Goal: Transaction & Acquisition: Purchase product/service

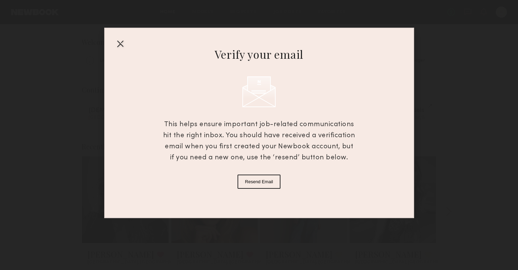
click at [263, 181] on button "Resend Email" at bounding box center [259, 182] width 43 height 14
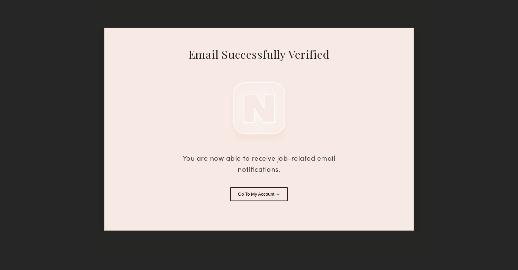
click at [268, 199] on button "Go To My Account →" at bounding box center [258, 194] width 57 height 14
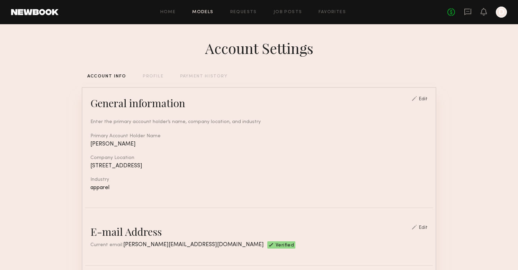
click at [204, 14] on link "Models" at bounding box center [202, 12] width 21 height 5
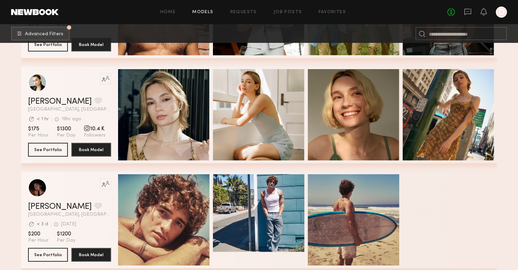
scroll to position [1984, 0]
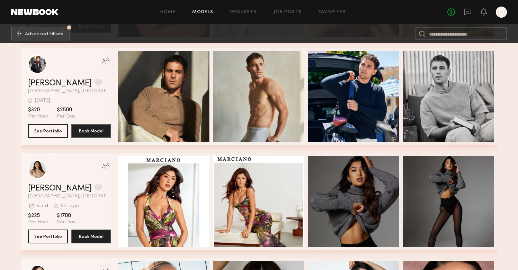
scroll to position [3161, 0]
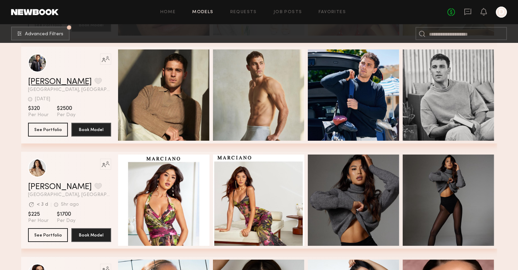
click at [47, 83] on link "Kevin K." at bounding box center [60, 82] width 64 height 8
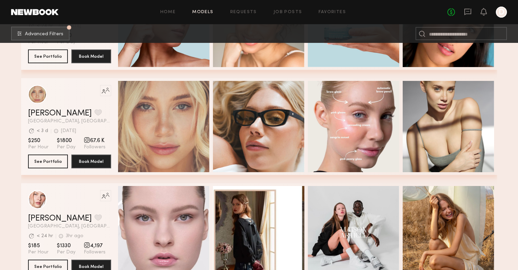
scroll to position [5657, 0]
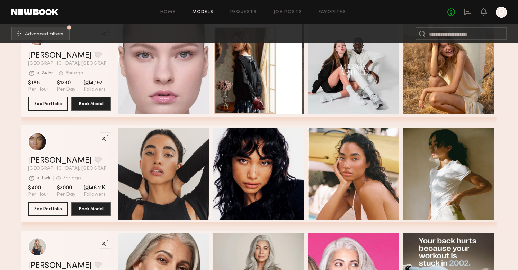
scroll to position [5819, 0]
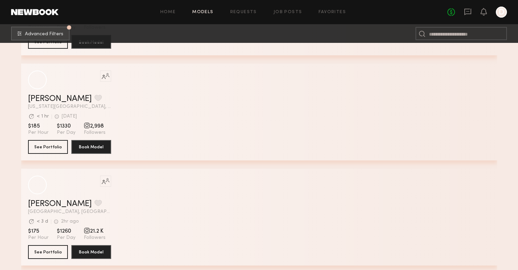
scroll to position [4602, 0]
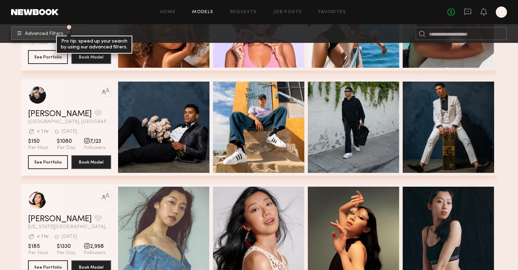
click at [58, 34] on span "Advanced Filters" at bounding box center [44, 34] width 38 height 5
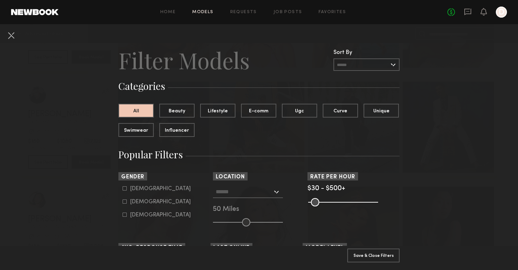
click at [142, 200] on div "Female" at bounding box center [160, 202] width 61 height 4
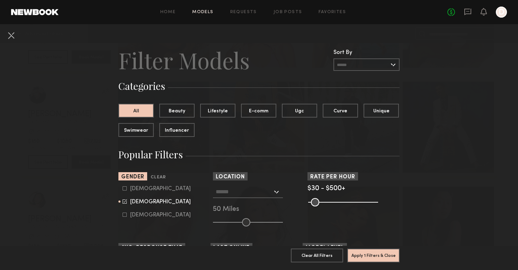
click at [139, 192] on form "Male Female Non-binary" at bounding box center [167, 202] width 88 height 33
click at [137, 189] on div "Male" at bounding box center [160, 189] width 61 height 4
type input "**"
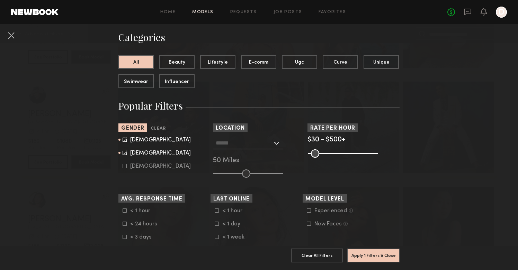
scroll to position [52, 0]
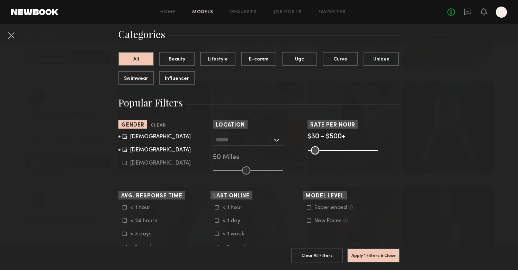
click at [263, 142] on input "text" at bounding box center [244, 140] width 57 height 12
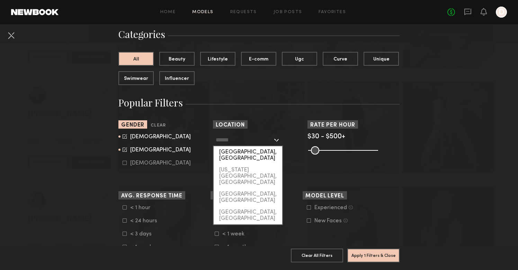
click at [258, 154] on div "[GEOGRAPHIC_DATA], [GEOGRAPHIC_DATA]" at bounding box center [248, 155] width 69 height 18
type input "**********"
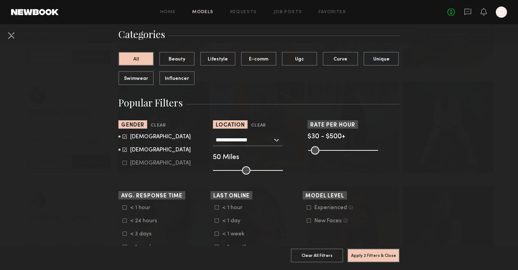
click at [285, 197] on header "Last Online" at bounding box center [257, 195] width 92 height 8
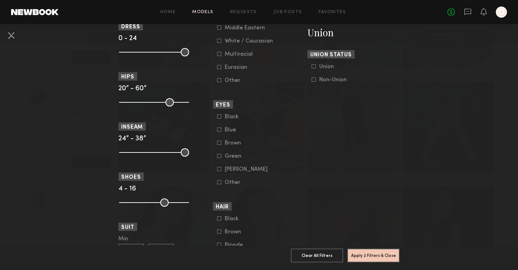
scroll to position [452, 0]
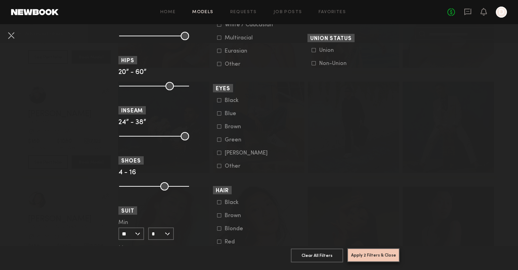
click at [373, 257] on button "Apply 2 Filters & Close" at bounding box center [373, 256] width 52 height 14
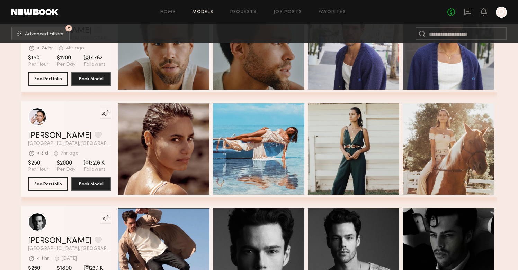
scroll to position [167, 0]
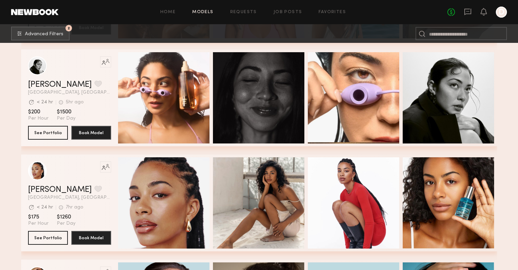
scroll to position [533, 0]
click at [51, 81] on link "Natalie U." at bounding box center [60, 85] width 64 height 8
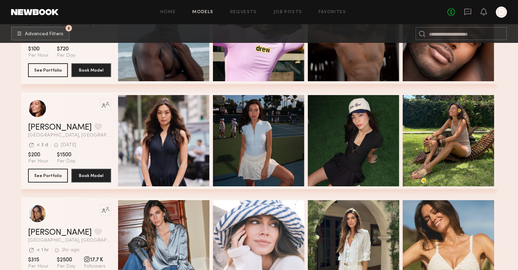
scroll to position [1123, 0]
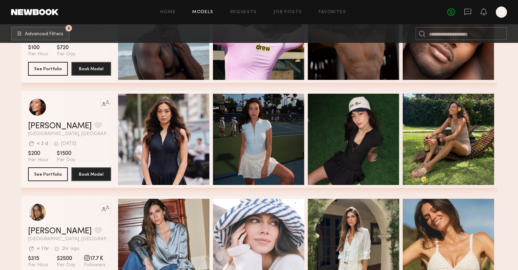
click at [11, 176] on section "Filter by Category beauty lifestyle e-comm UGC curve unique swimwear influencer…" at bounding box center [259, 242] width 518 height 2645
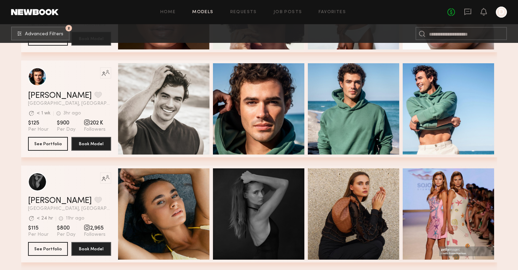
scroll to position [1681, 0]
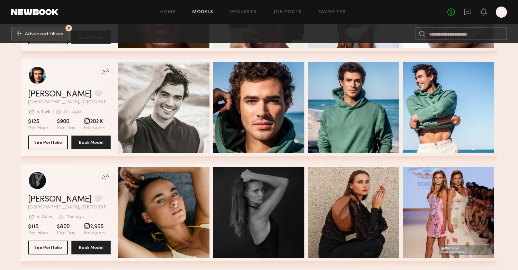
click at [51, 89] on header "Like this model’s look? Tap to explore similar talent profiles. Chase H. Favori…" at bounding box center [69, 85] width 83 height 39
click at [50, 90] on header "Like this model’s look? Tap to explore similar talent profiles. Chase H. Favori…" at bounding box center [69, 85] width 83 height 39
click at [49, 92] on link "Chase H." at bounding box center [60, 94] width 64 height 8
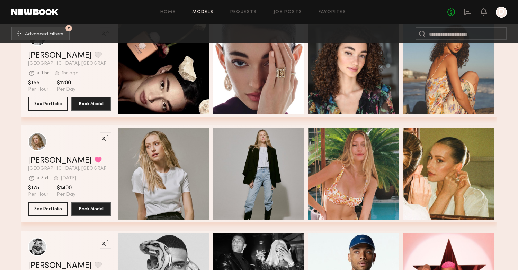
scroll to position [1931, 0]
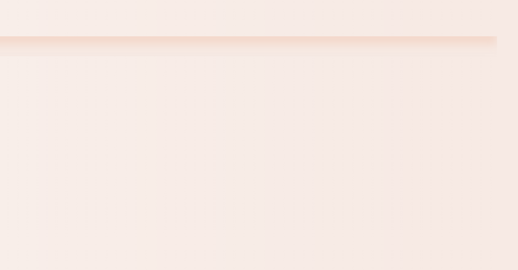
scroll to position [3192, 0]
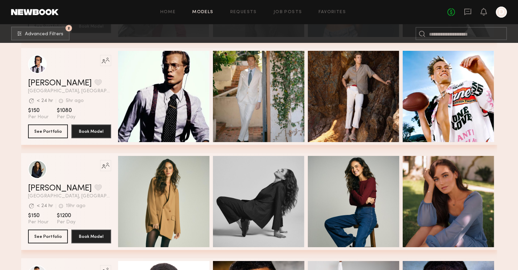
scroll to position [4212, 0]
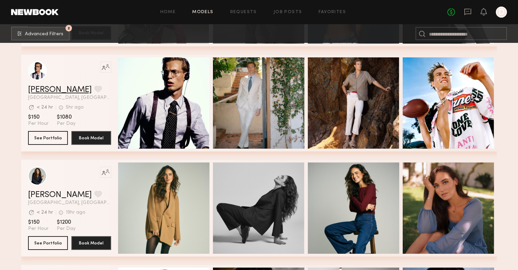
click at [42, 86] on link "Ryan B." at bounding box center [60, 90] width 64 height 8
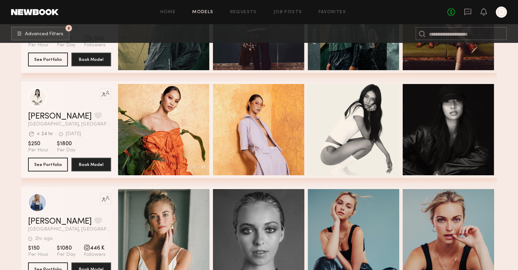
scroll to position [5766, 0]
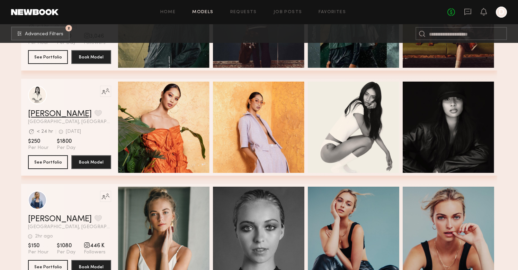
click at [38, 115] on link "Joy C." at bounding box center [60, 114] width 64 height 8
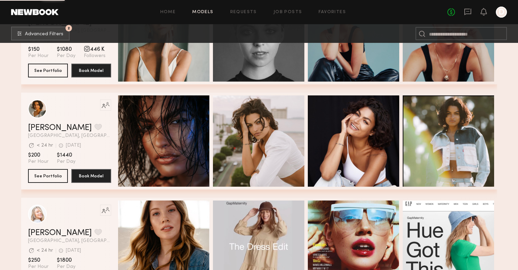
scroll to position [5963, 0]
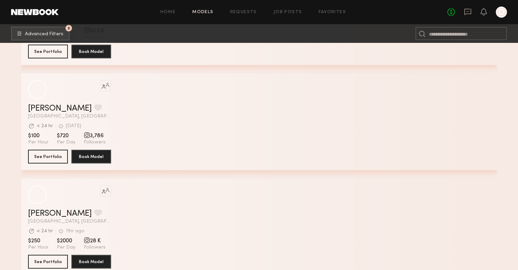
scroll to position [11563, 0]
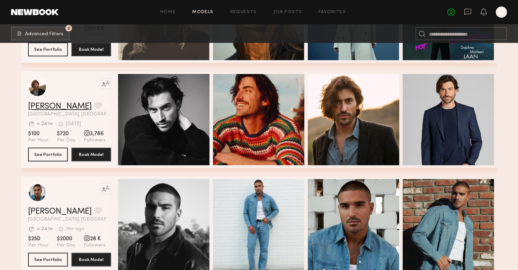
click at [43, 103] on link "Sam M." at bounding box center [60, 106] width 64 height 8
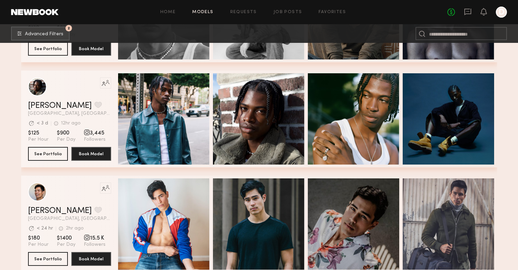
scroll to position [11979, 0]
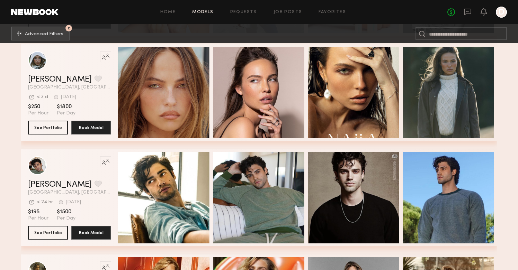
scroll to position [12432, 0]
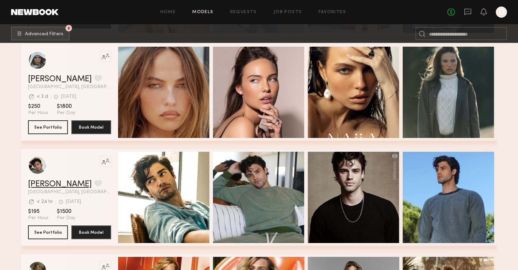
click at [46, 186] on link "[PERSON_NAME]" at bounding box center [60, 184] width 64 height 8
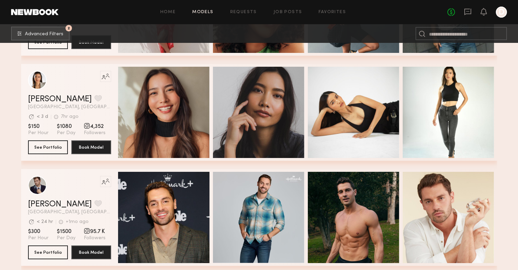
scroll to position [12944, 0]
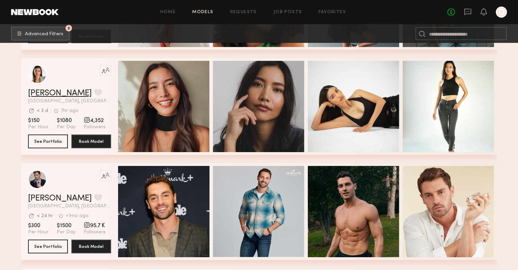
click at [45, 94] on link "Arisa N." at bounding box center [60, 93] width 64 height 8
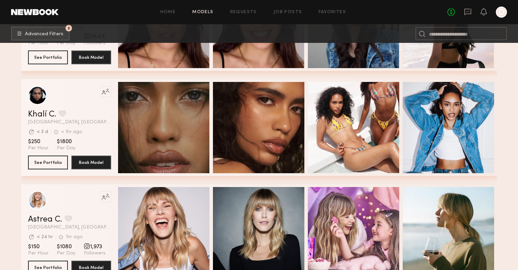
scroll to position [13346, 0]
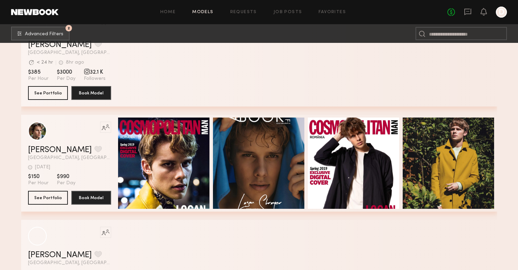
scroll to position [14466, 0]
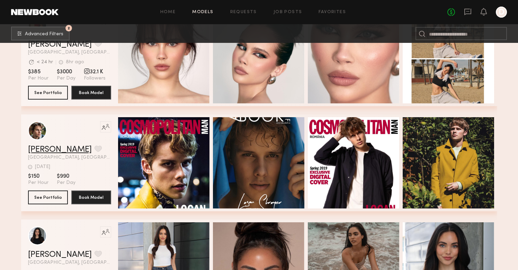
click at [45, 147] on link "Logan S." at bounding box center [60, 150] width 64 height 8
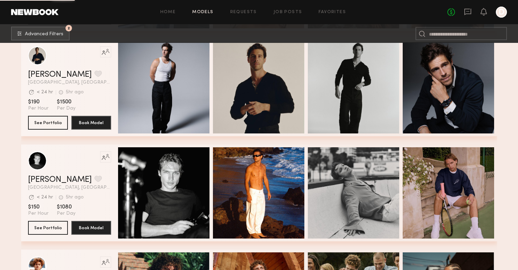
scroll to position [14771, 0]
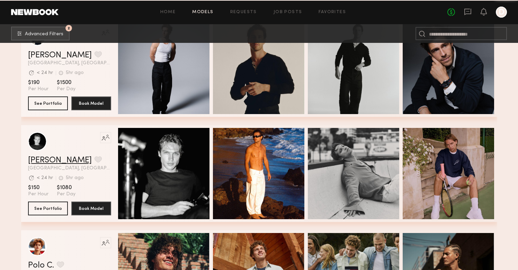
click at [49, 160] on link "[PERSON_NAME]" at bounding box center [60, 160] width 64 height 8
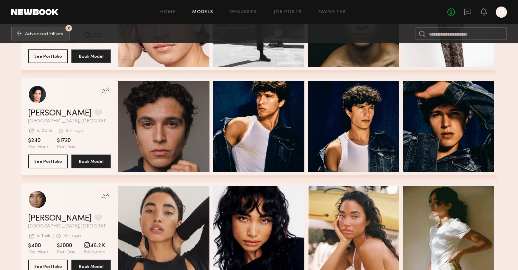
scroll to position [15556, 0]
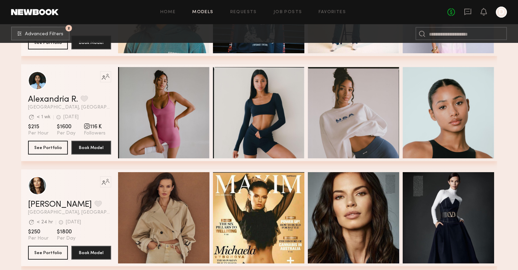
scroll to position [17154, 0]
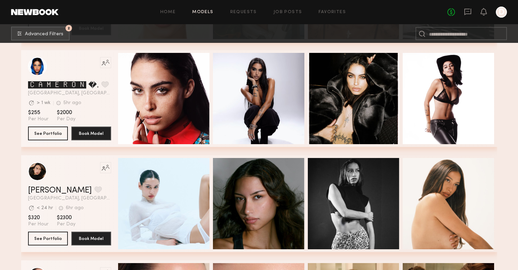
scroll to position [18982, 0]
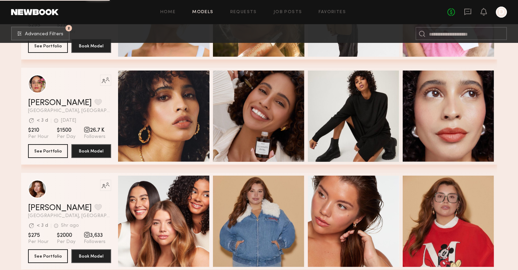
scroll to position [21039, 0]
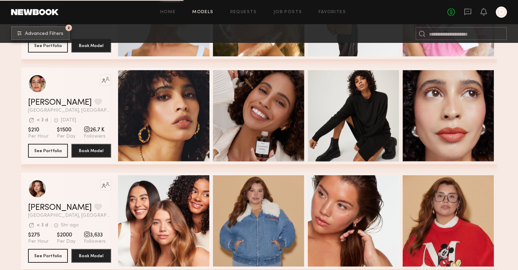
click at [52, 32] on span "Advanced Filters" at bounding box center [44, 34] width 38 height 5
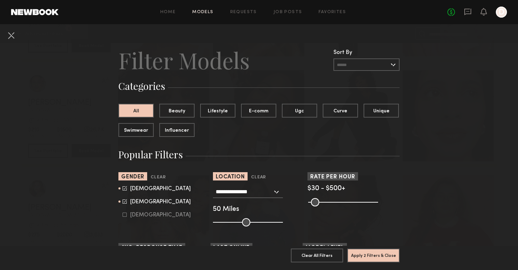
click at [137, 197] on form "Male Female Non-binary" at bounding box center [167, 202] width 88 height 33
click at [135, 200] on div "Female" at bounding box center [160, 202] width 61 height 4
type input "*"
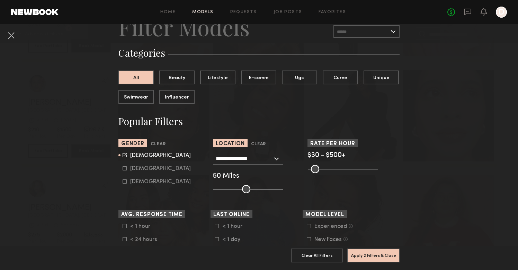
scroll to position [37, 0]
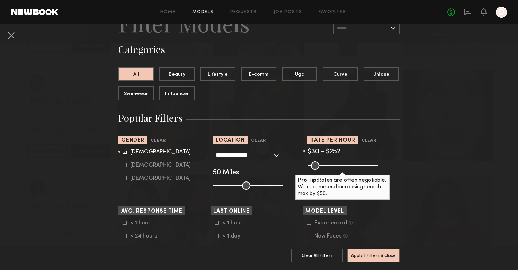
drag, startPoint x: 375, startPoint y: 168, endPoint x: 341, endPoint y: 170, distance: 33.7
type input "***"
click at [341, 169] on common-range-minmax at bounding box center [342, 165] width 70 height 8
click at [369, 248] on section "Apply 3 Filters & Close Clear All Filters Apply 3 Filters & Close" at bounding box center [258, 258] width 281 height 24
click at [369, 256] on button "Apply 3 Filters & Close" at bounding box center [373, 256] width 52 height 14
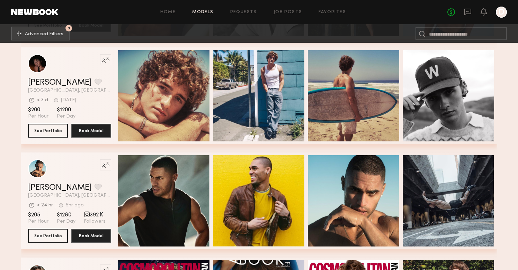
scroll to position [2640, 0]
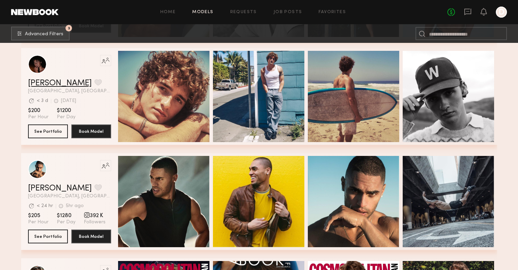
click at [47, 83] on link "Drue F." at bounding box center [60, 83] width 64 height 8
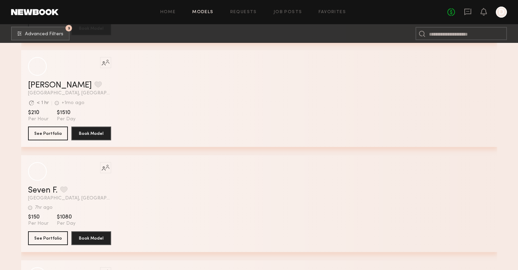
scroll to position [5058, 0]
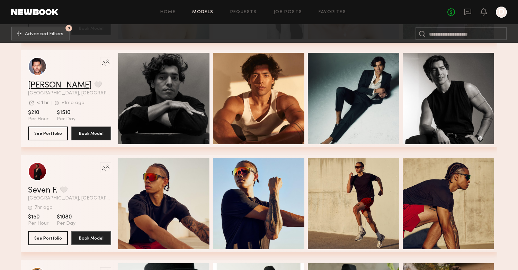
click at [47, 87] on link "Dave K." at bounding box center [60, 85] width 64 height 8
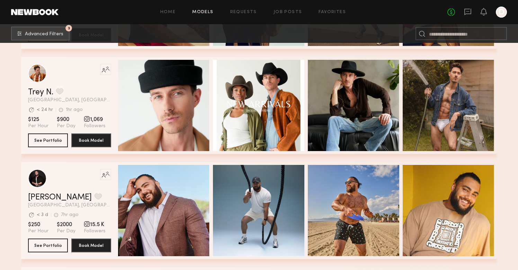
scroll to position [5276, 0]
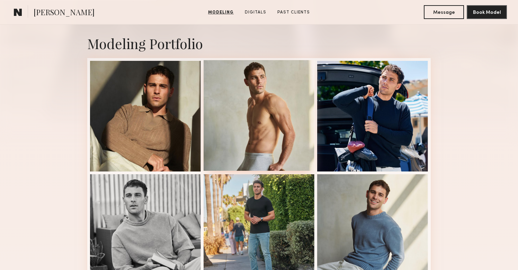
scroll to position [152, 0]
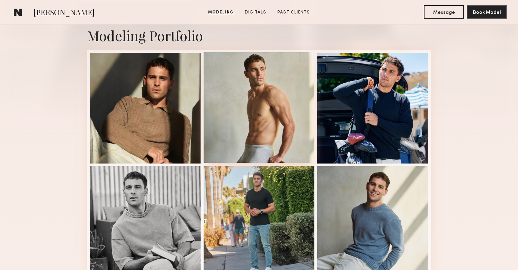
click at [274, 132] on div at bounding box center [259, 107] width 111 height 111
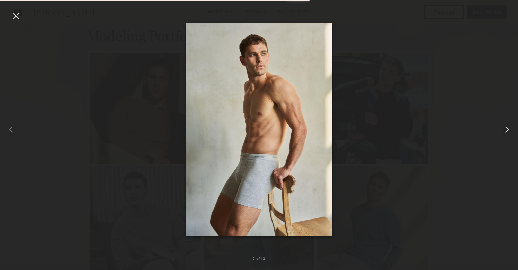
click at [508, 131] on common-icon at bounding box center [506, 129] width 11 height 11
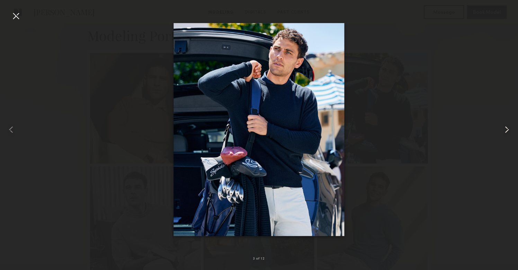
click at [508, 131] on common-icon at bounding box center [506, 129] width 11 height 11
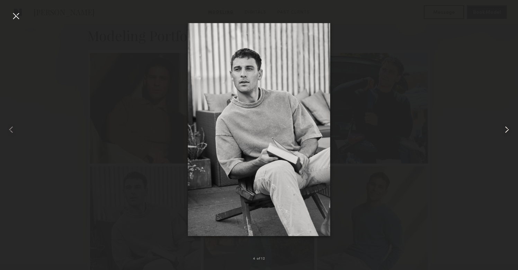
click at [506, 132] on common-icon at bounding box center [506, 129] width 11 height 11
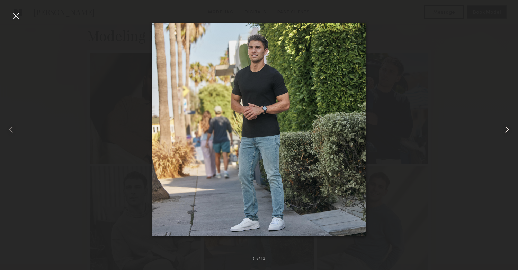
click at [506, 132] on common-icon at bounding box center [506, 129] width 11 height 11
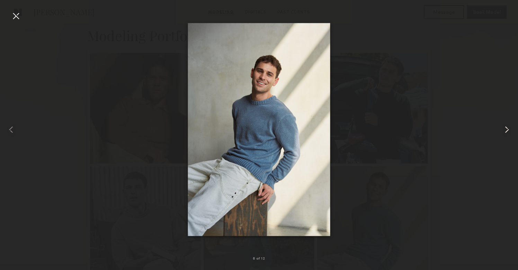
click at [506, 132] on common-icon at bounding box center [506, 129] width 11 height 11
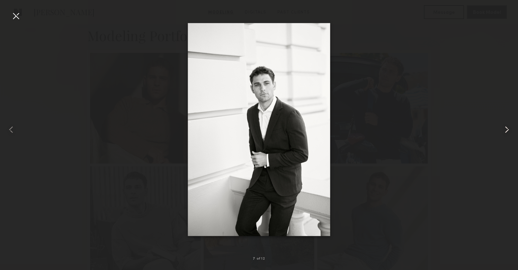
click at [506, 132] on common-icon at bounding box center [506, 129] width 11 height 11
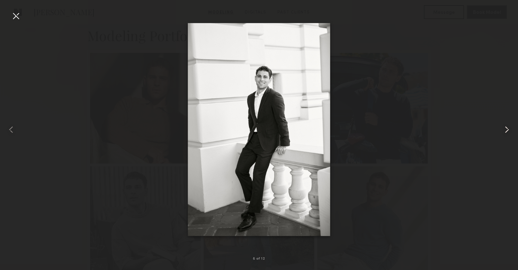
click at [506, 132] on common-icon at bounding box center [506, 129] width 11 height 11
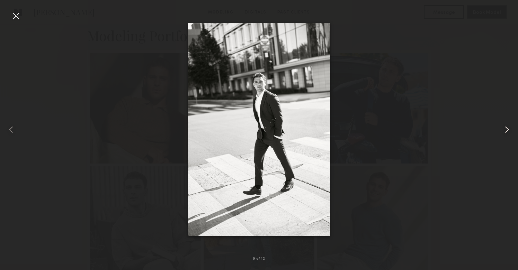
click at [506, 132] on common-icon at bounding box center [506, 129] width 11 height 11
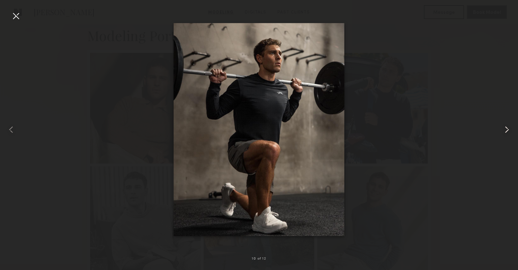
click at [506, 132] on common-icon at bounding box center [506, 129] width 11 height 11
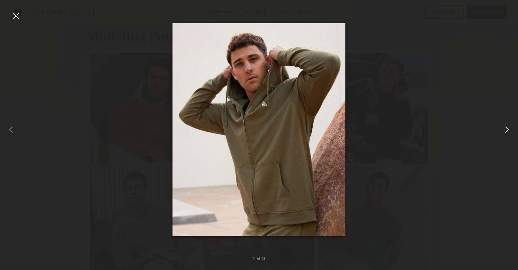
click at [506, 132] on common-icon at bounding box center [506, 129] width 11 height 11
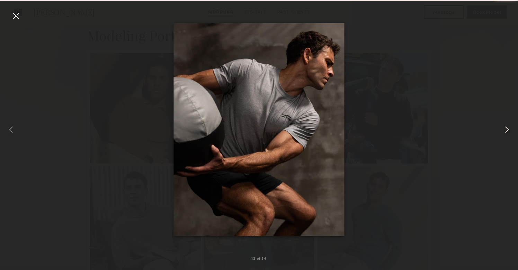
click at [506, 132] on common-icon at bounding box center [506, 129] width 11 height 11
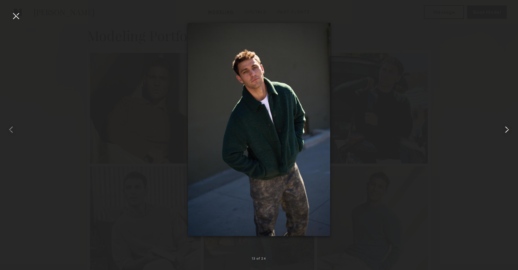
click at [506, 132] on common-icon at bounding box center [506, 129] width 11 height 11
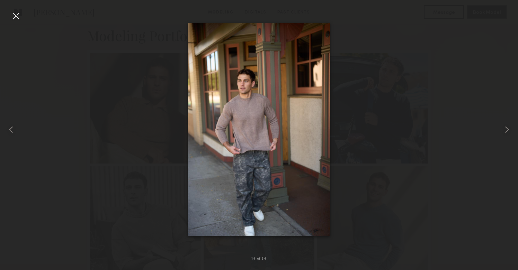
click at [16, 13] on div at bounding box center [15, 15] width 11 height 11
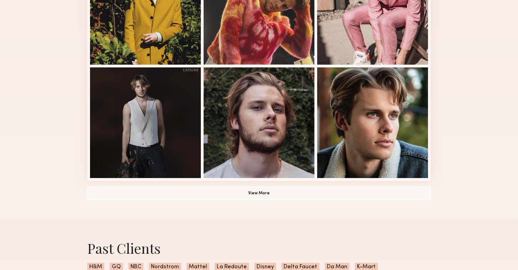
scroll to position [361, 0]
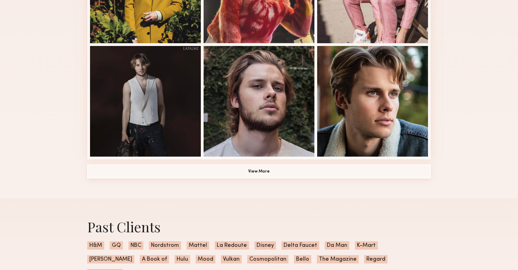
click at [224, 168] on button "View More" at bounding box center [258, 172] width 343 height 14
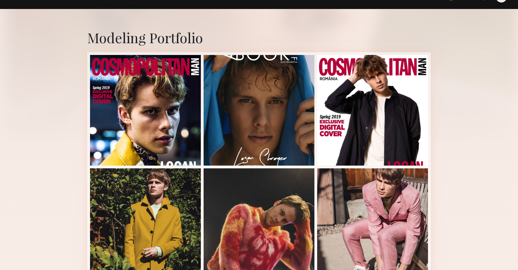
scroll to position [109, 0]
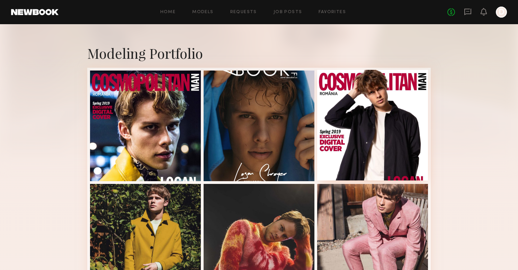
click at [337, 128] on div at bounding box center [372, 125] width 111 height 111
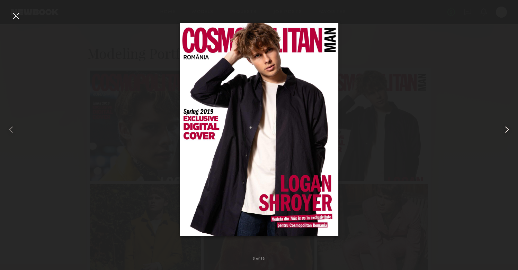
click at [509, 133] on common-icon at bounding box center [506, 129] width 11 height 11
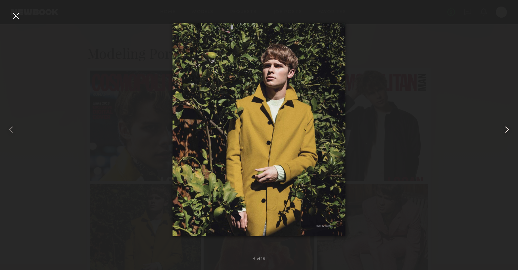
click at [509, 133] on common-icon at bounding box center [506, 129] width 11 height 11
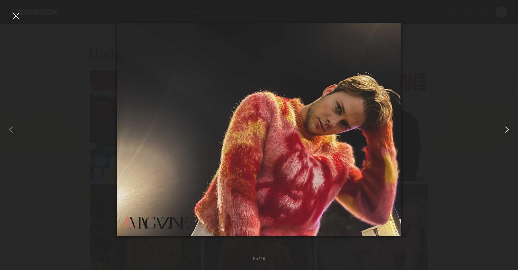
click at [509, 133] on common-icon at bounding box center [506, 129] width 11 height 11
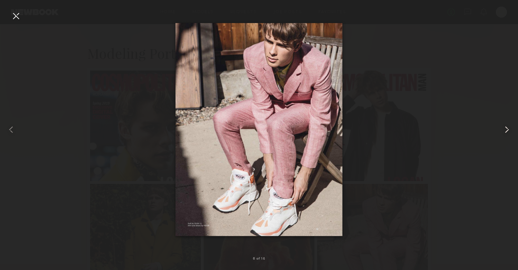
click at [509, 133] on common-icon at bounding box center [506, 129] width 11 height 11
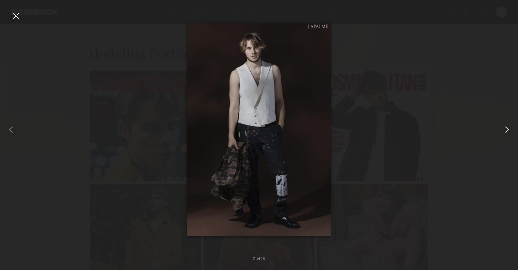
click at [509, 133] on common-icon at bounding box center [506, 129] width 11 height 11
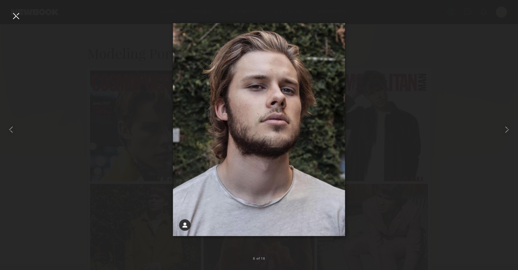
click at [464, 128] on div at bounding box center [259, 129] width 518 height 237
click at [10, 14] on div at bounding box center [15, 15] width 11 height 11
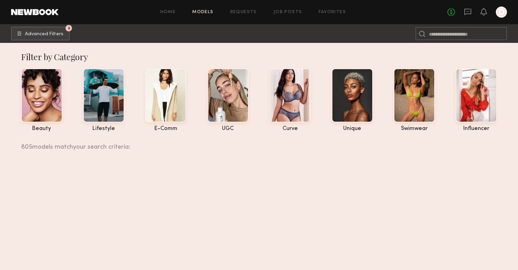
scroll to position [5276, 0]
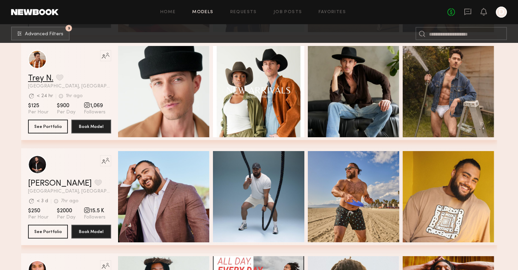
click at [38, 79] on link "Trey N." at bounding box center [40, 78] width 25 height 8
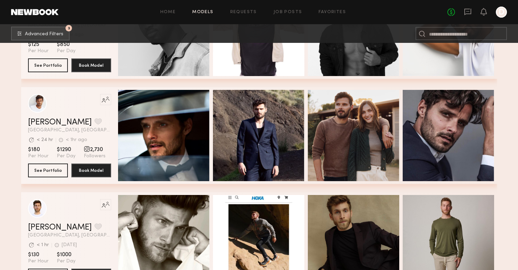
scroll to position [5659, 0]
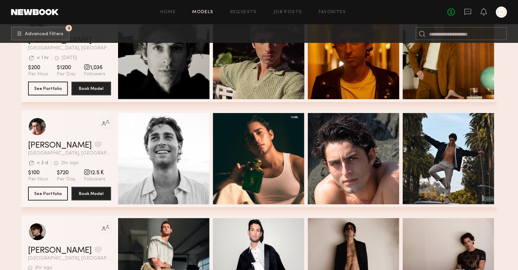
scroll to position [6157, 0]
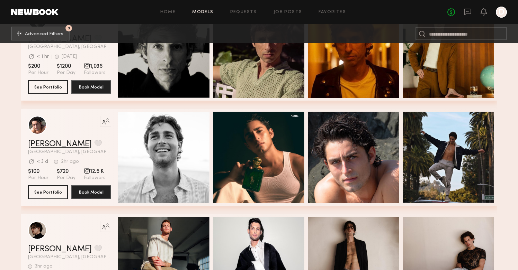
click at [46, 146] on link "Pablo V." at bounding box center [60, 144] width 64 height 8
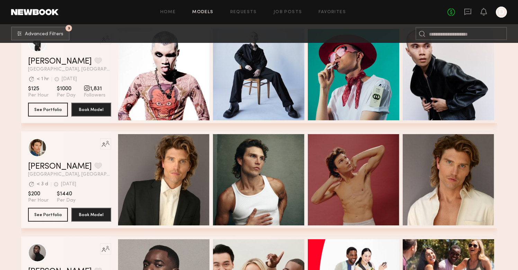
scroll to position [6617, 0]
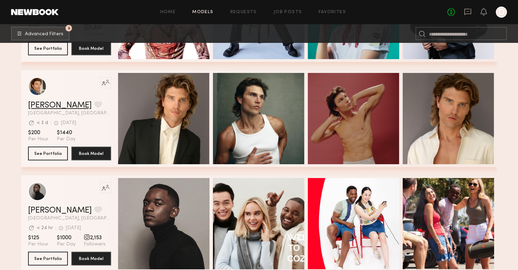
click at [41, 103] on link "Daniel L." at bounding box center [60, 105] width 64 height 8
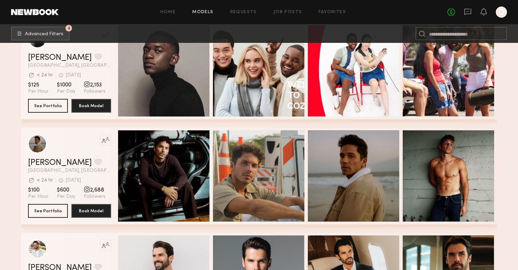
scroll to position [6820, 0]
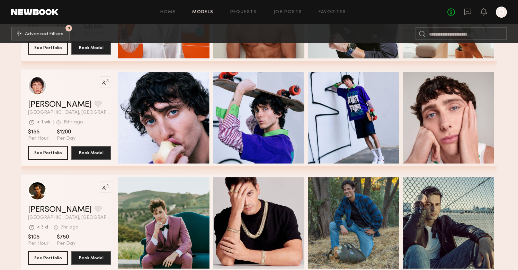
scroll to position [9572, 0]
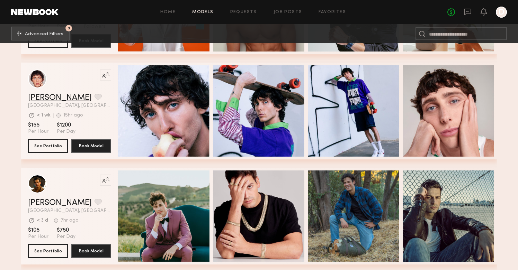
click at [54, 98] on link "Brandon F." at bounding box center [60, 98] width 64 height 8
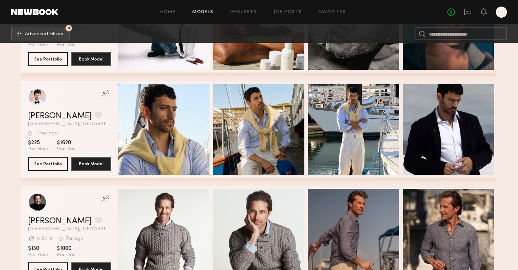
scroll to position [10185, 0]
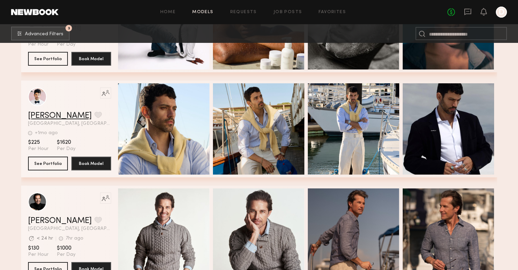
click at [48, 116] on link "Tyler A." at bounding box center [60, 116] width 64 height 8
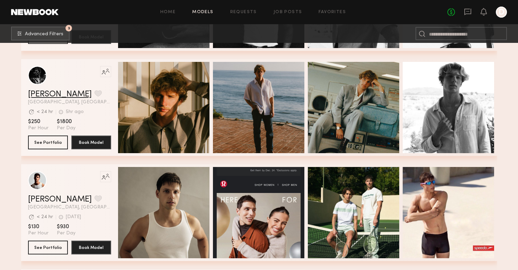
scroll to position [10877, 0]
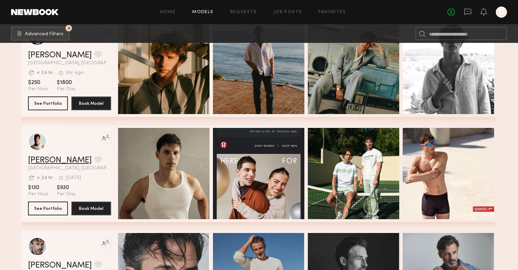
click at [44, 162] on link "Jacob R." at bounding box center [60, 160] width 64 height 8
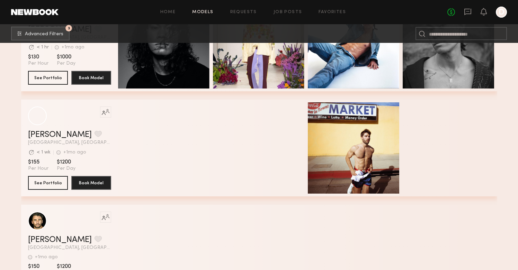
scroll to position [11429, 0]
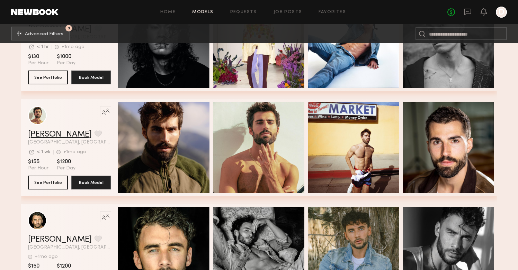
click at [62, 133] on link "[PERSON_NAME]" at bounding box center [60, 135] width 64 height 8
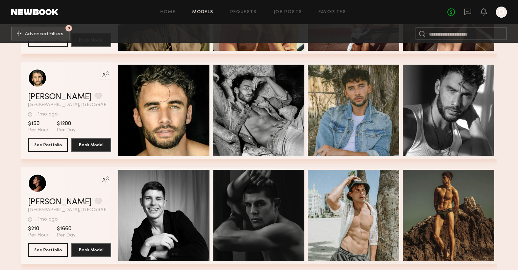
scroll to position [11578, 0]
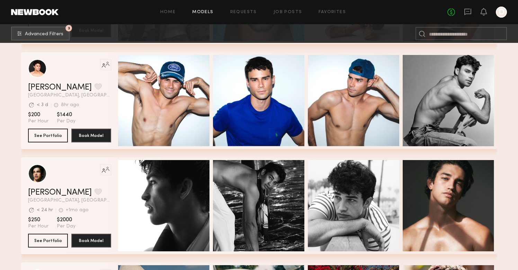
scroll to position [11922, 0]
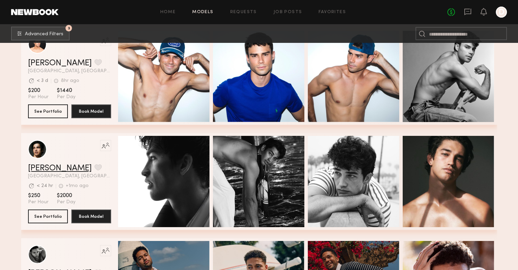
click at [44, 168] on link "Jessey S." at bounding box center [60, 168] width 64 height 8
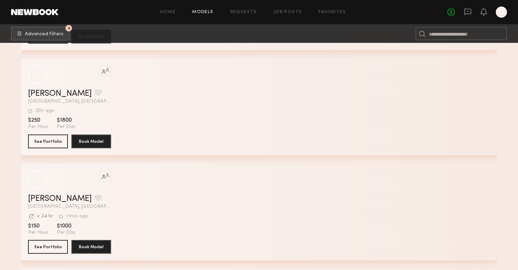
scroll to position [12852, 0]
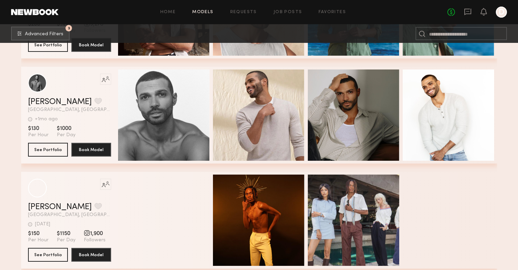
scroll to position [13988, 0]
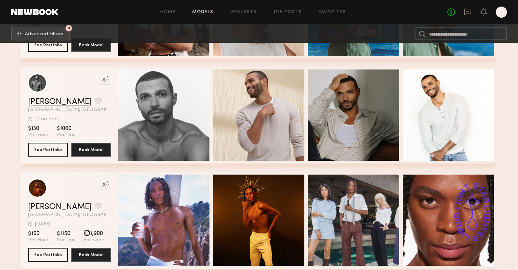
click at [43, 104] on link "Mark R." at bounding box center [60, 102] width 64 height 8
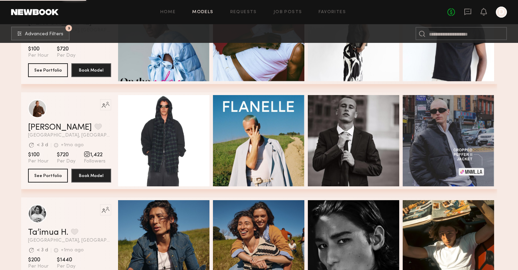
scroll to position [14807, 0]
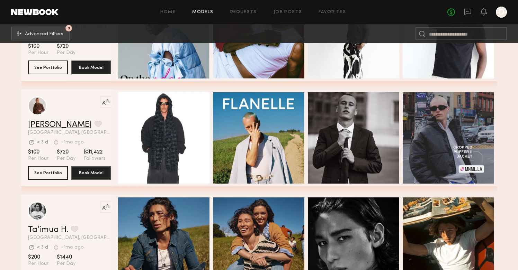
click at [37, 126] on link "Nik K." at bounding box center [60, 125] width 64 height 8
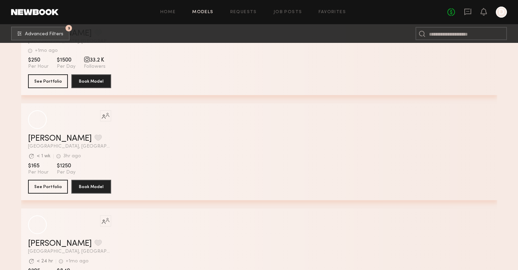
scroll to position [17741, 0]
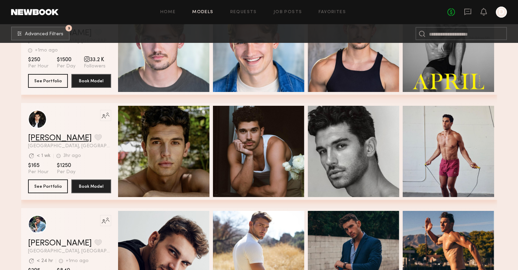
click at [41, 136] on link "Chris O." at bounding box center [60, 138] width 64 height 8
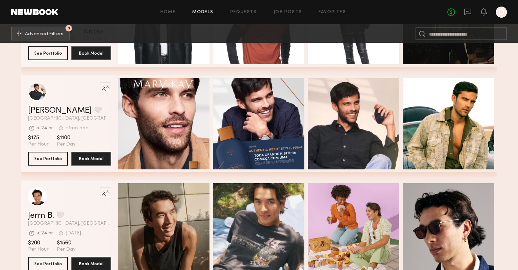
scroll to position [18099, 0]
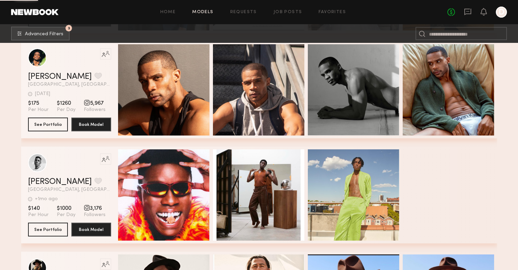
scroll to position [19802, 0]
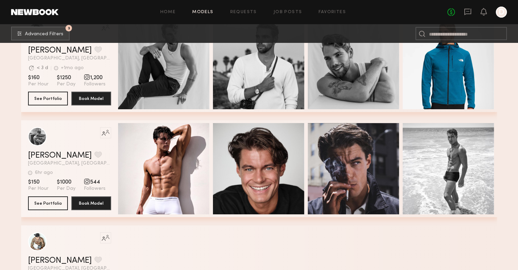
scroll to position [22090, 0]
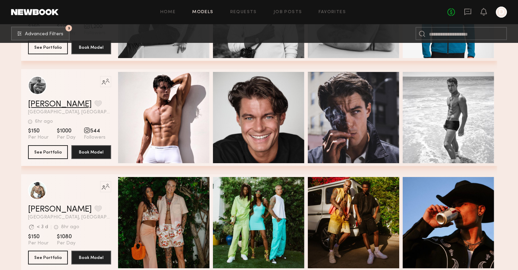
click at [42, 103] on link "Nathan L." at bounding box center [60, 104] width 64 height 8
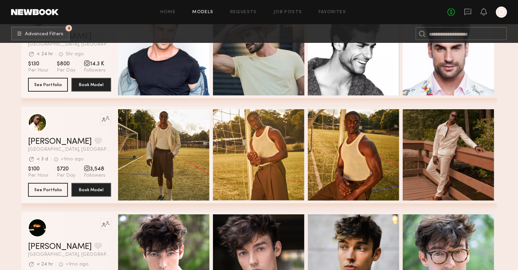
scroll to position [22581, 0]
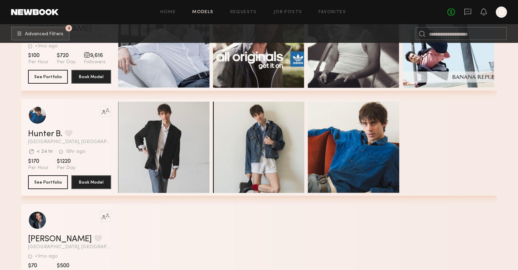
scroll to position [27851, 0]
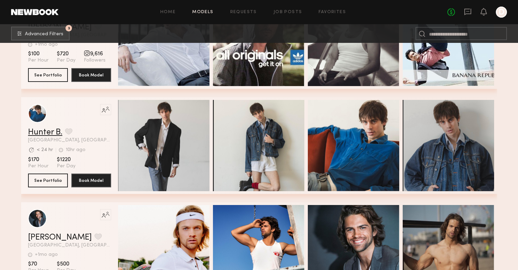
click at [45, 129] on link "Hunter B." at bounding box center [45, 132] width 34 height 8
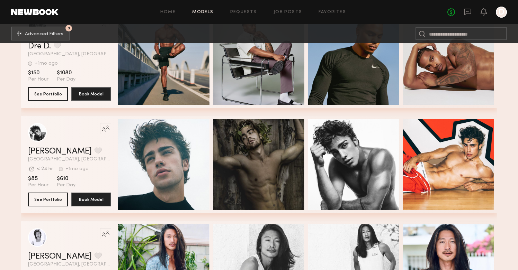
scroll to position [28463, 0]
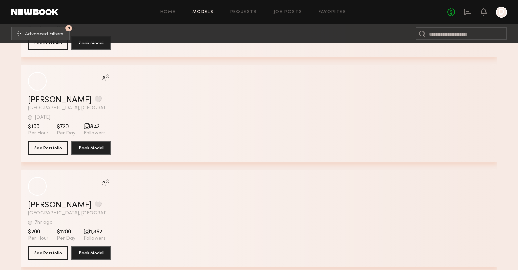
scroll to position [30411, 0]
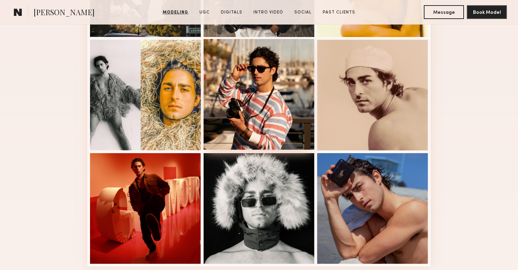
scroll to position [393, 0]
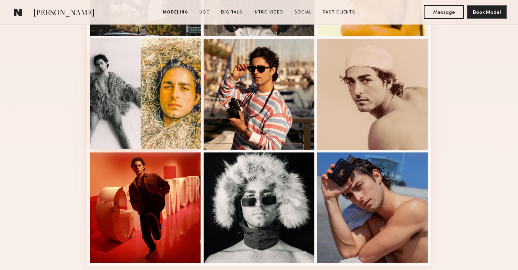
click at [161, 117] on div at bounding box center [145, 93] width 111 height 111
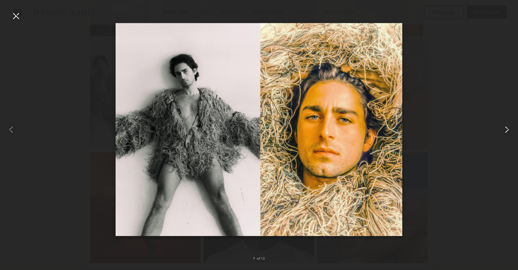
click at [506, 133] on common-icon at bounding box center [506, 129] width 11 height 11
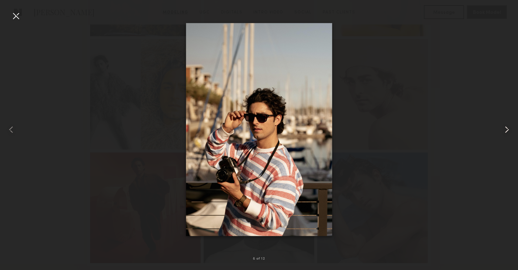
click at [506, 133] on common-icon at bounding box center [506, 129] width 11 height 11
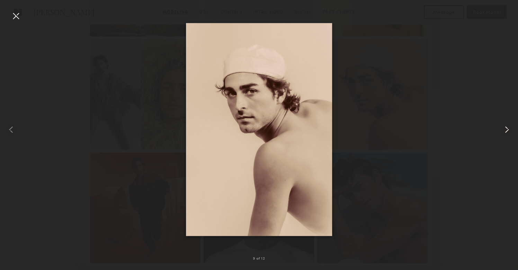
click at [504, 133] on common-icon at bounding box center [506, 129] width 11 height 11
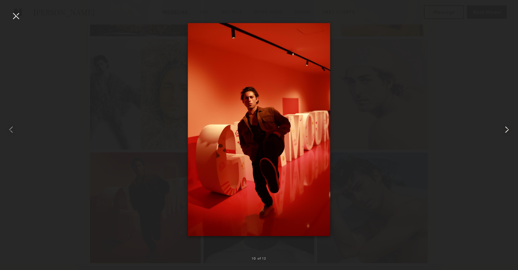
click at [504, 133] on common-icon at bounding box center [506, 129] width 11 height 11
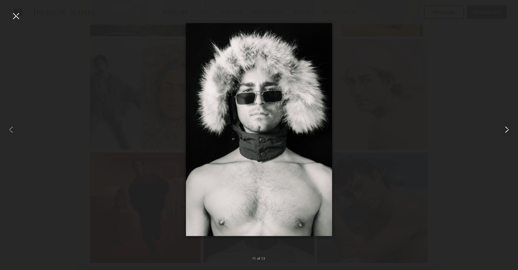
click at [504, 133] on common-icon at bounding box center [506, 129] width 11 height 11
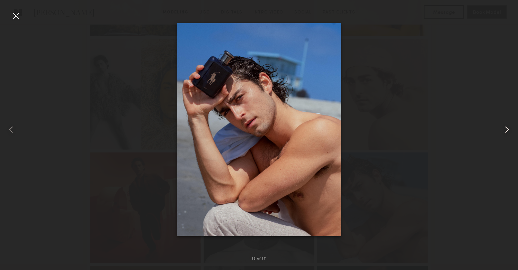
click at [504, 133] on common-icon at bounding box center [506, 129] width 11 height 11
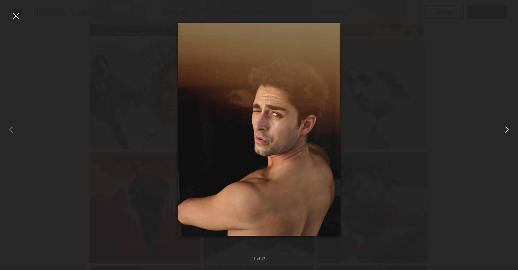
click at [504, 133] on common-icon at bounding box center [506, 129] width 11 height 11
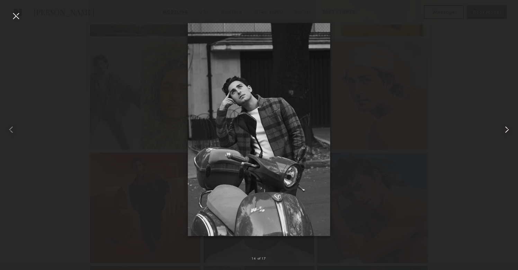
click at [504, 133] on common-icon at bounding box center [506, 129] width 11 height 11
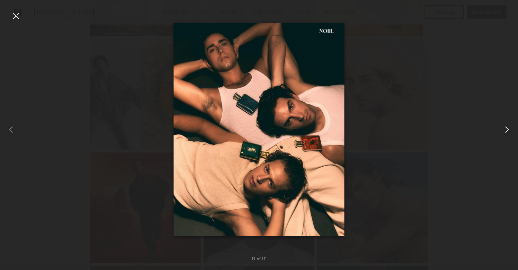
click at [504, 133] on common-icon at bounding box center [506, 129] width 11 height 11
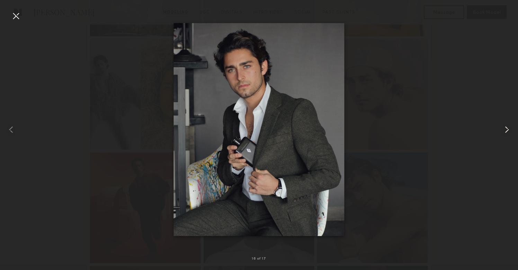
click at [504, 133] on common-icon at bounding box center [506, 129] width 11 height 11
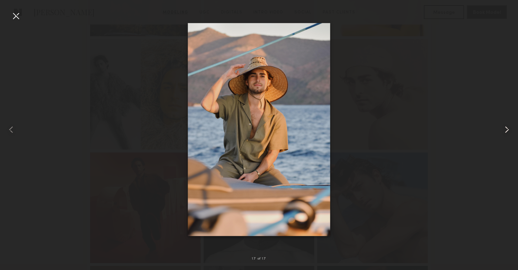
click at [504, 133] on common-icon at bounding box center [506, 129] width 11 height 11
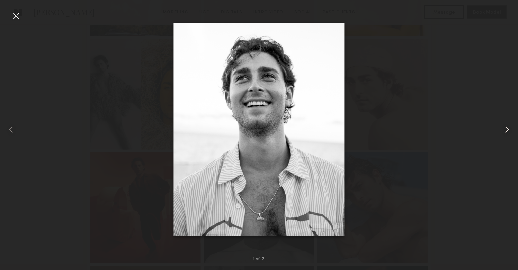
click at [504, 133] on common-icon at bounding box center [506, 129] width 11 height 11
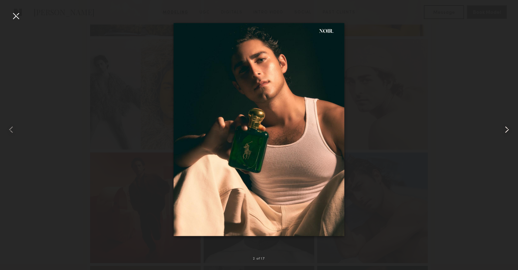
click at [504, 133] on common-icon at bounding box center [506, 129] width 11 height 11
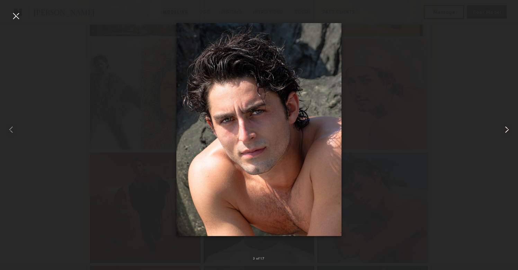
click at [504, 133] on common-icon at bounding box center [506, 129] width 11 height 11
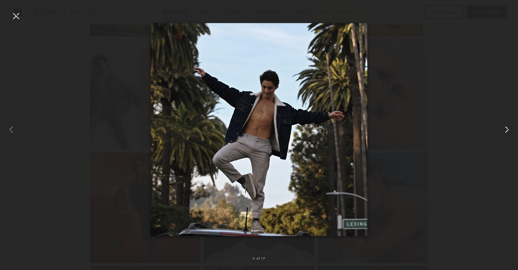
click at [504, 133] on common-icon at bounding box center [506, 129] width 11 height 11
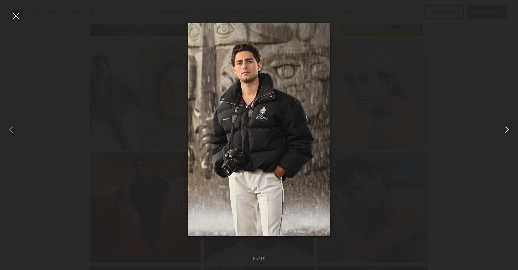
click at [504, 133] on common-icon at bounding box center [506, 129] width 11 height 11
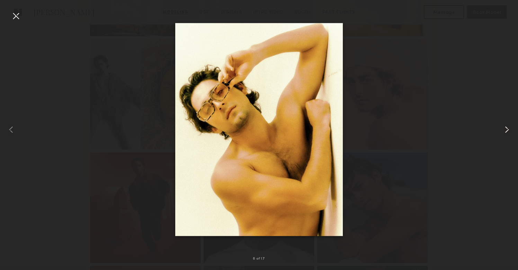
click at [504, 133] on common-icon at bounding box center [506, 129] width 11 height 11
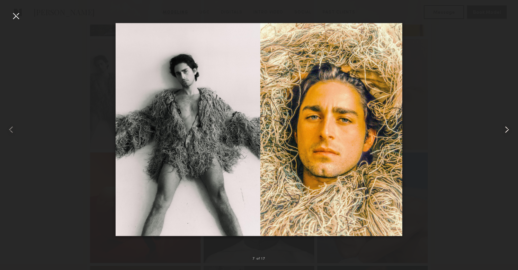
click at [504, 133] on common-icon at bounding box center [506, 129] width 11 height 11
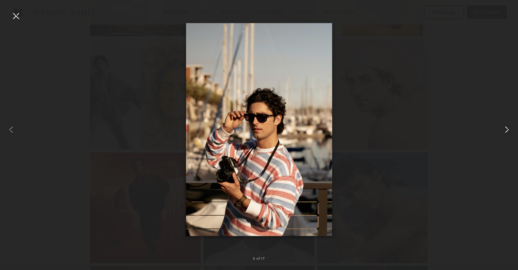
click at [505, 131] on common-icon at bounding box center [506, 129] width 11 height 11
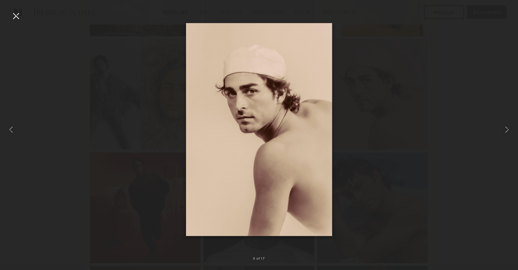
click at [18, 20] on div at bounding box center [15, 15] width 11 height 11
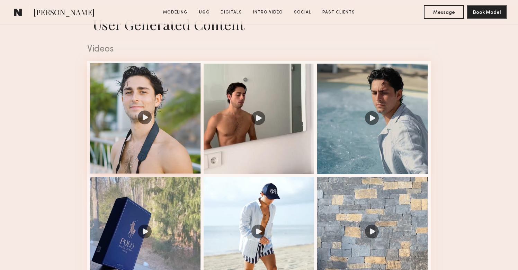
scroll to position [898, 0]
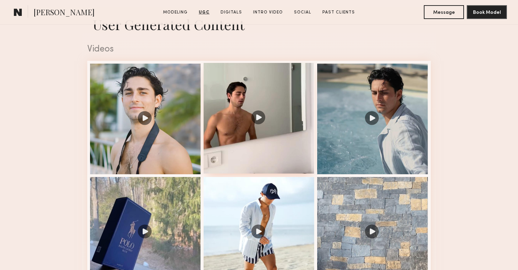
click at [252, 120] on div at bounding box center [259, 118] width 111 height 111
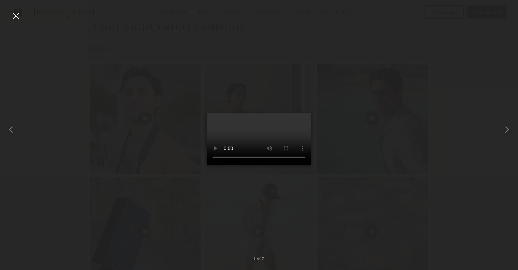
click at [308, 113] on video at bounding box center [259, 139] width 104 height 52
click at [84, 136] on div at bounding box center [259, 129] width 518 height 237
click at [12, 129] on common-icon at bounding box center [11, 129] width 11 height 11
click at [252, 165] on video at bounding box center [259, 139] width 104 height 52
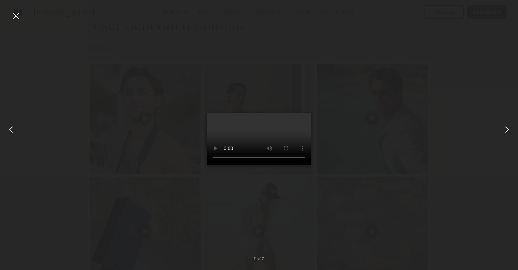
click at [70, 134] on div at bounding box center [259, 129] width 518 height 237
click at [8, 129] on common-icon at bounding box center [11, 129] width 11 height 11
click at [13, 128] on common-icon at bounding box center [11, 129] width 11 height 11
click at [15, 17] on div at bounding box center [15, 15] width 11 height 11
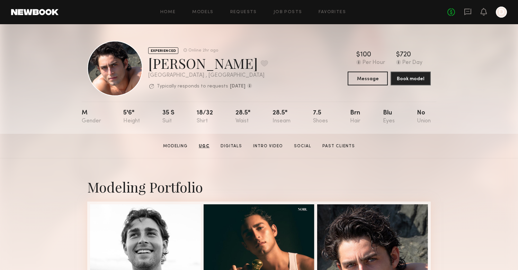
scroll to position [0, 0]
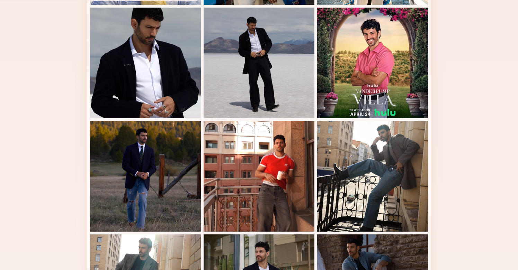
scroll to position [287, 0]
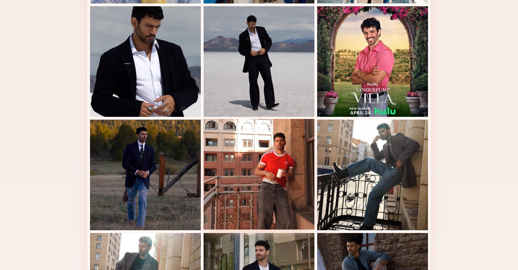
click at [252, 150] on div at bounding box center [259, 174] width 111 height 111
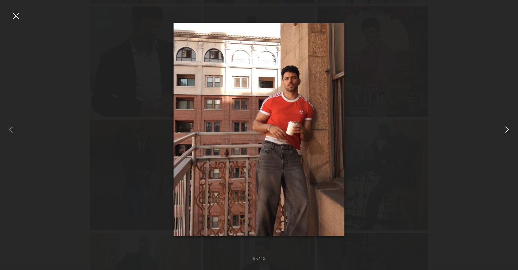
click at [507, 127] on common-icon at bounding box center [506, 129] width 11 height 11
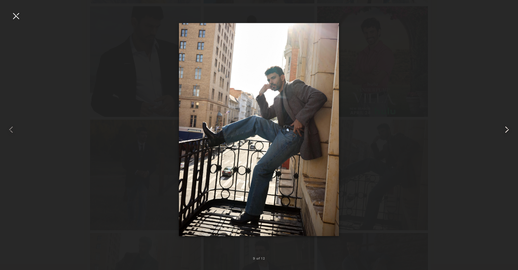
click at [507, 128] on common-icon at bounding box center [506, 129] width 11 height 11
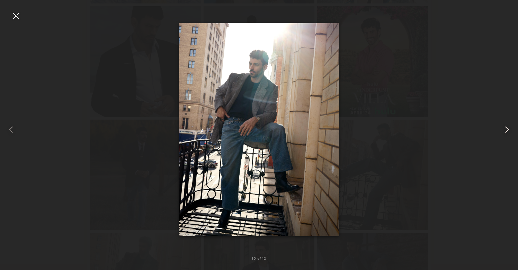
click at [507, 128] on common-icon at bounding box center [506, 129] width 11 height 11
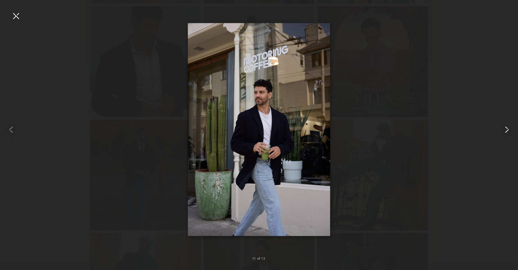
click at [507, 128] on common-icon at bounding box center [506, 129] width 11 height 11
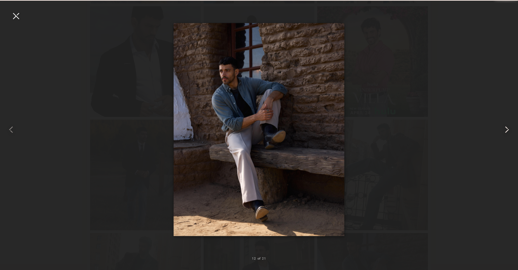
click at [507, 128] on common-icon at bounding box center [506, 129] width 11 height 11
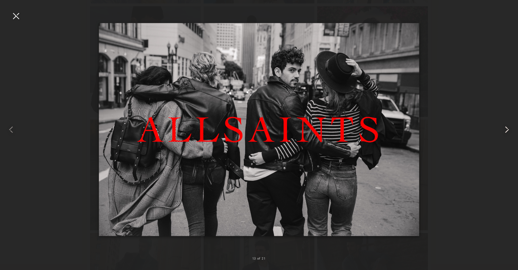
click at [507, 128] on common-icon at bounding box center [506, 129] width 11 height 11
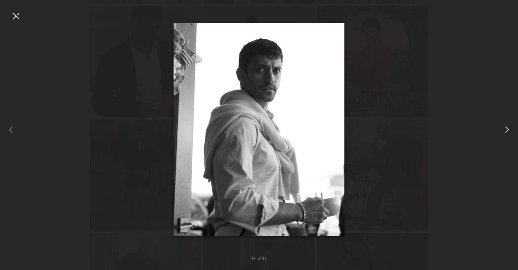
click at [507, 128] on common-icon at bounding box center [506, 129] width 11 height 11
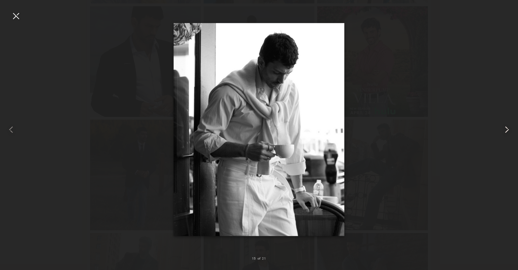
click at [507, 128] on common-icon at bounding box center [506, 129] width 11 height 11
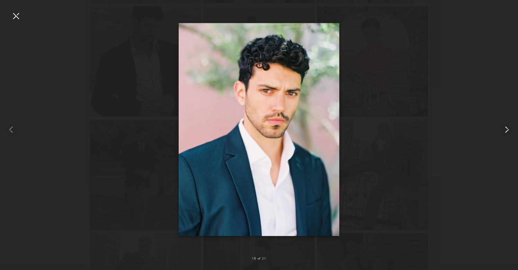
click at [507, 128] on common-icon at bounding box center [506, 129] width 11 height 11
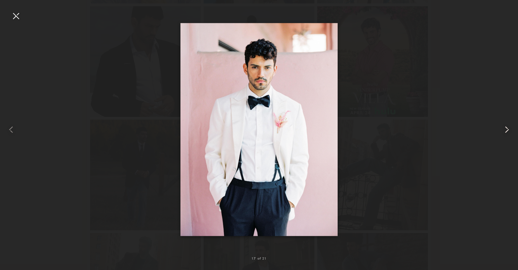
click at [507, 128] on common-icon at bounding box center [506, 129] width 11 height 11
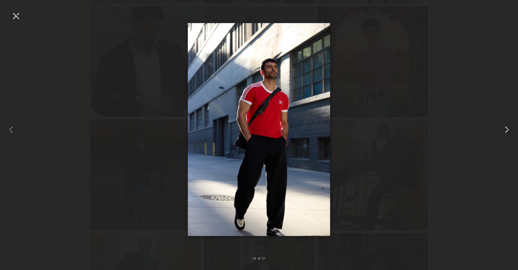
click at [507, 128] on common-icon at bounding box center [506, 129] width 11 height 11
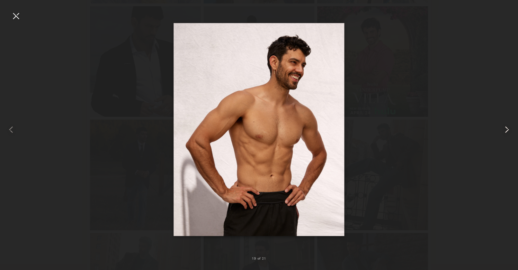
click at [507, 128] on common-icon at bounding box center [506, 129] width 11 height 11
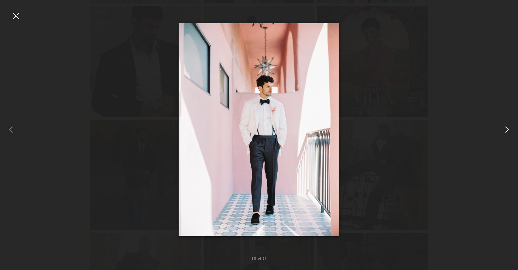
click at [507, 128] on common-icon at bounding box center [506, 129] width 11 height 11
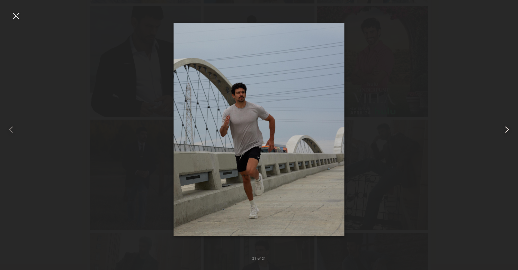
click at [507, 128] on common-icon at bounding box center [506, 129] width 11 height 11
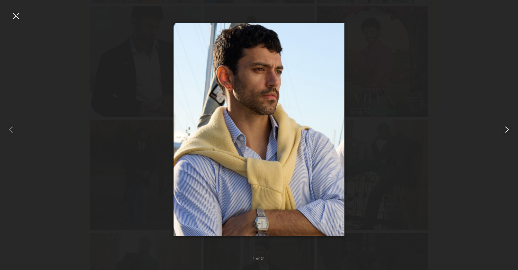
click at [507, 128] on common-icon at bounding box center [506, 129] width 11 height 11
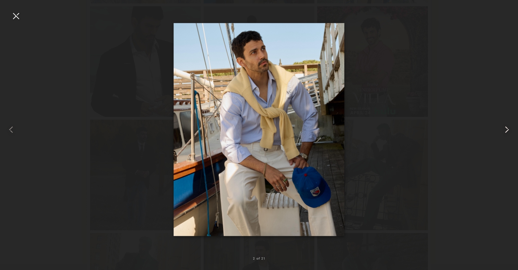
click at [507, 128] on common-icon at bounding box center [506, 129] width 11 height 11
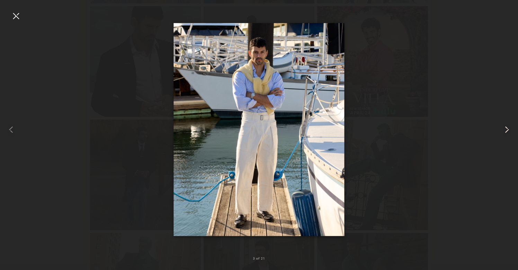
click at [507, 128] on common-icon at bounding box center [506, 129] width 11 height 11
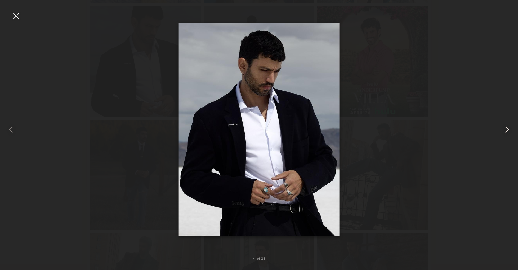
click at [507, 128] on common-icon at bounding box center [506, 129] width 11 height 11
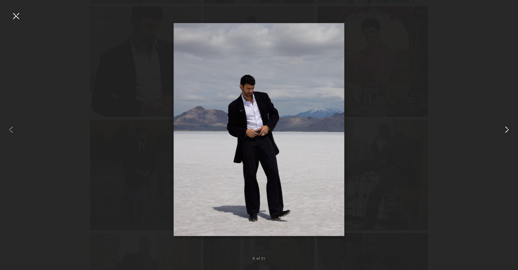
click at [507, 128] on common-icon at bounding box center [506, 129] width 11 height 11
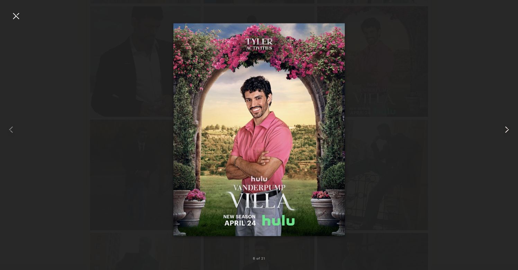
click at [507, 128] on common-icon at bounding box center [506, 129] width 11 height 11
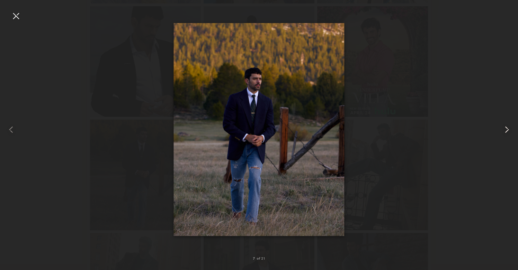
click at [504, 129] on common-icon at bounding box center [506, 129] width 11 height 11
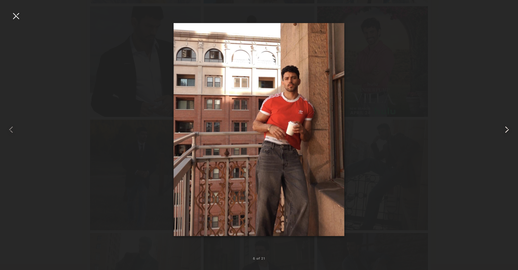
click at [504, 129] on common-icon at bounding box center [506, 129] width 11 height 11
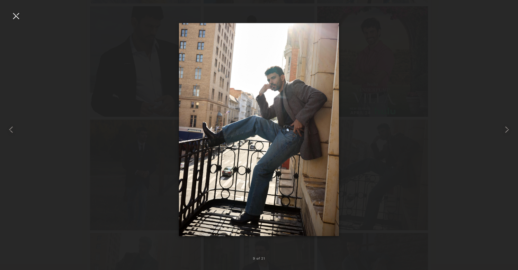
click at [13, 15] on div at bounding box center [15, 15] width 11 height 11
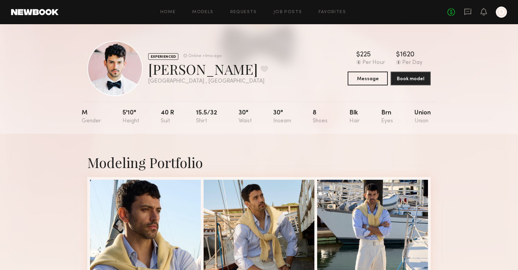
scroll to position [0, 0]
click at [261, 66] on button at bounding box center [264, 69] width 7 height 6
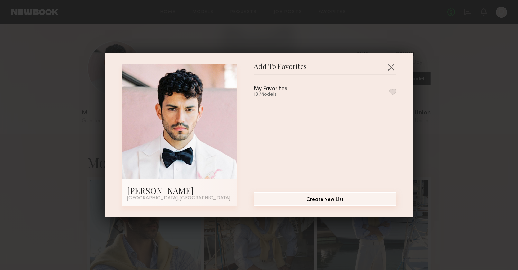
click at [321, 200] on button "Create New List" at bounding box center [325, 199] width 143 height 14
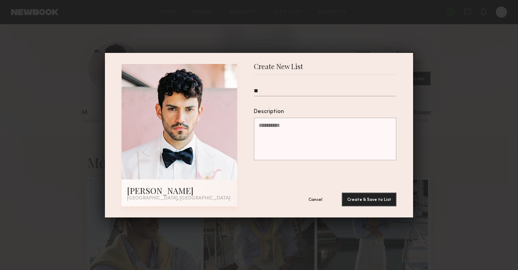
type input "*"
type input "****"
click at [374, 202] on button "Create & Save to List" at bounding box center [369, 199] width 55 height 14
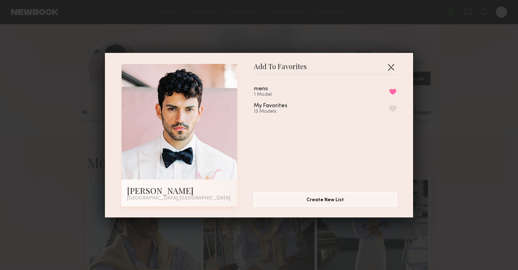
click at [393, 66] on button "button" at bounding box center [390, 67] width 11 height 11
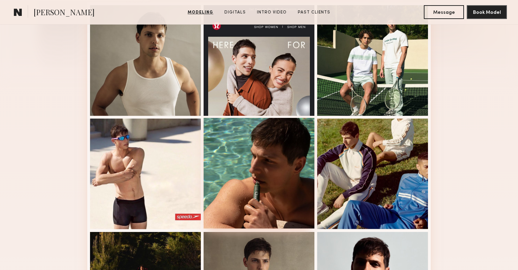
scroll to position [210, 0]
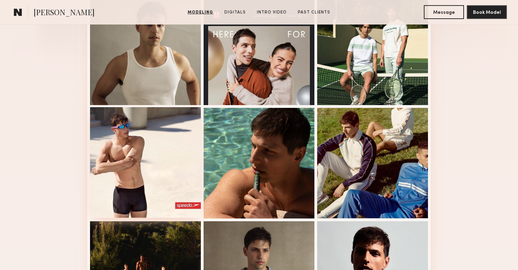
click at [168, 169] on div at bounding box center [145, 162] width 111 height 111
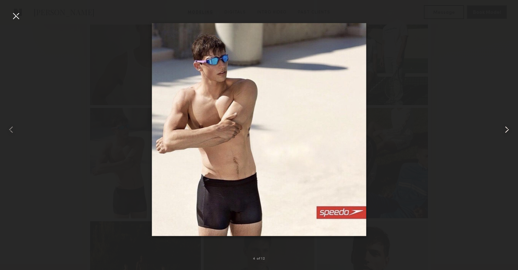
click at [507, 132] on common-icon at bounding box center [506, 129] width 11 height 11
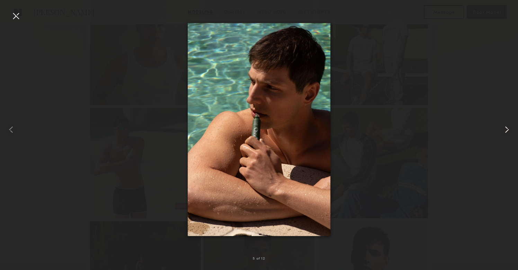
click at [509, 128] on common-icon at bounding box center [506, 129] width 11 height 11
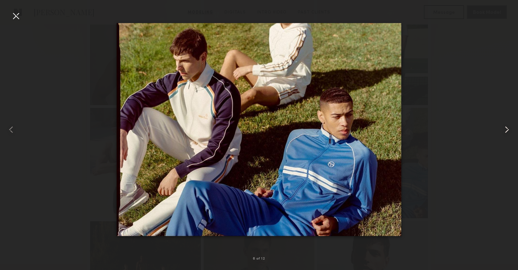
click at [509, 128] on common-icon at bounding box center [506, 129] width 11 height 11
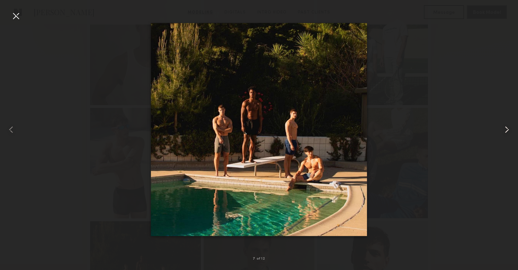
click at [509, 128] on common-icon at bounding box center [506, 129] width 11 height 11
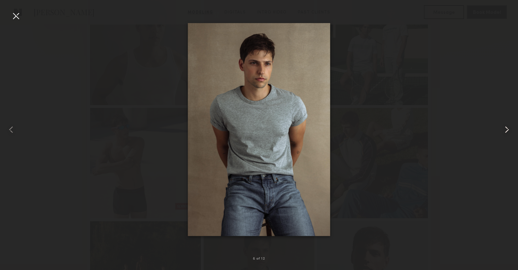
click at [509, 128] on common-icon at bounding box center [506, 129] width 11 height 11
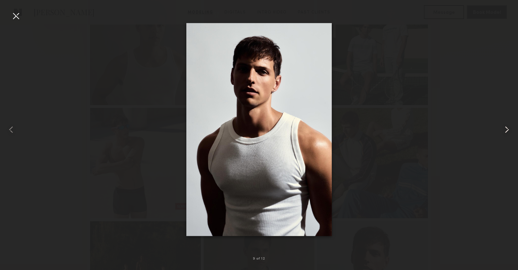
click at [509, 128] on common-icon at bounding box center [506, 129] width 11 height 11
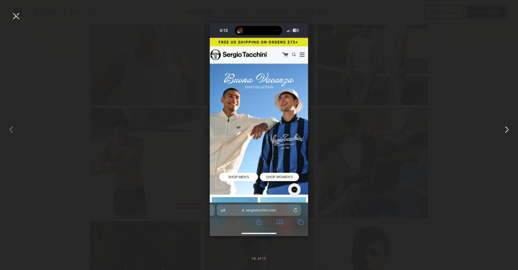
click at [509, 128] on common-icon at bounding box center [506, 129] width 11 height 11
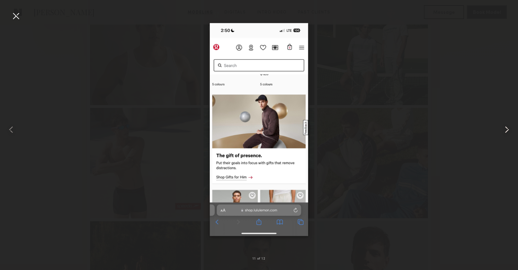
click at [509, 128] on common-icon at bounding box center [506, 129] width 11 height 11
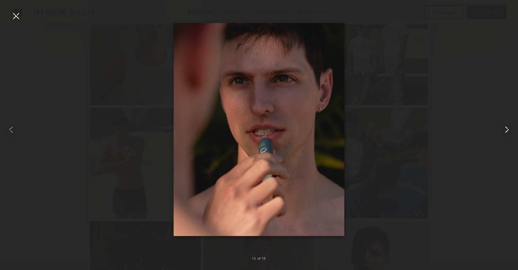
click at [509, 128] on common-icon at bounding box center [506, 129] width 11 height 11
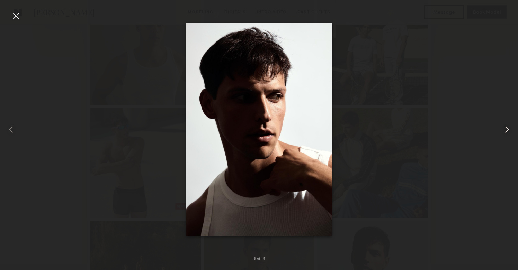
click at [509, 128] on common-icon at bounding box center [506, 129] width 11 height 11
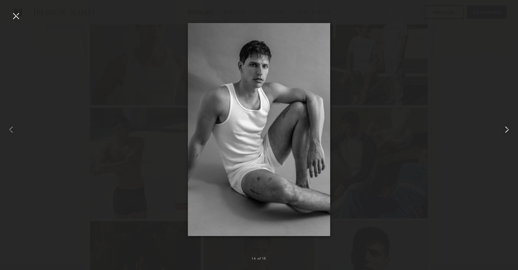
click at [509, 128] on common-icon at bounding box center [506, 129] width 11 height 11
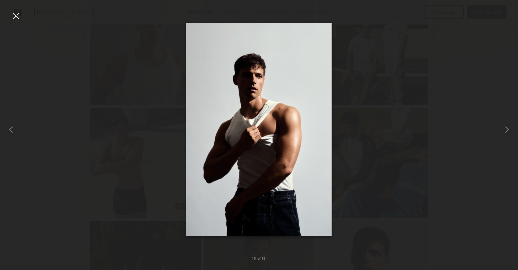
click at [15, 14] on div at bounding box center [15, 15] width 11 height 11
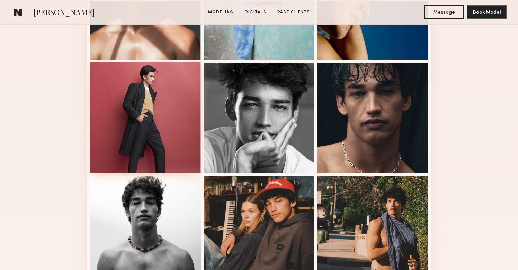
scroll to position [433, 0]
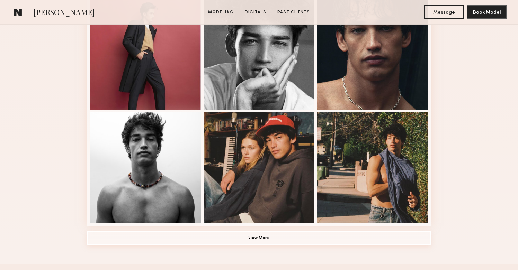
click at [275, 238] on button "View More" at bounding box center [258, 238] width 343 height 14
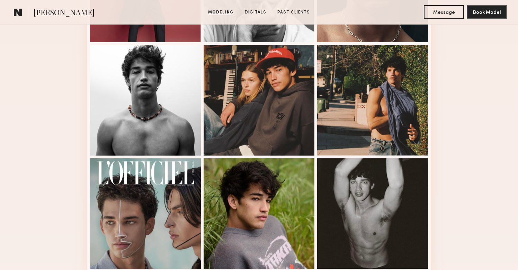
click at [32, 178] on div "Modeling Portfolio" at bounding box center [259, 145] width 518 height 974
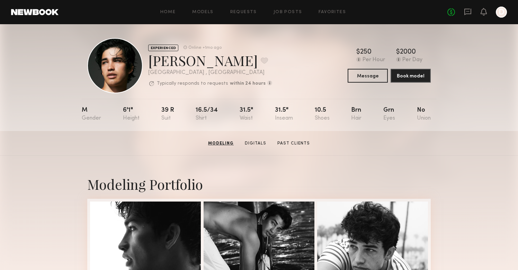
scroll to position [0, 0]
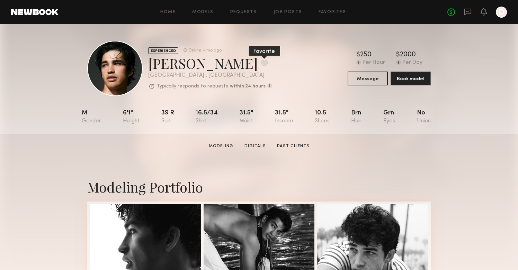
click at [261, 63] on button at bounding box center [264, 63] width 7 height 6
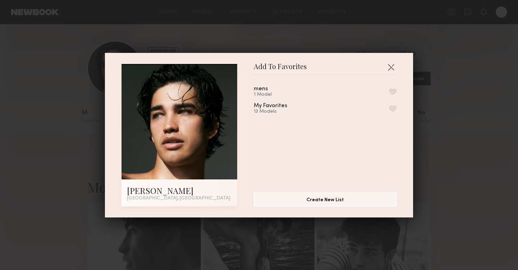
click at [289, 92] on div "mens 1 Model" at bounding box center [325, 91] width 143 height 11
click at [393, 90] on button "button" at bounding box center [392, 92] width 7 height 6
click at [394, 66] on button "button" at bounding box center [390, 67] width 11 height 11
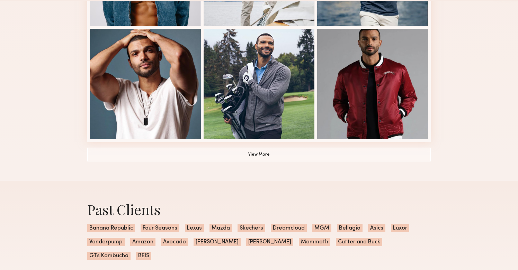
scroll to position [478, 0]
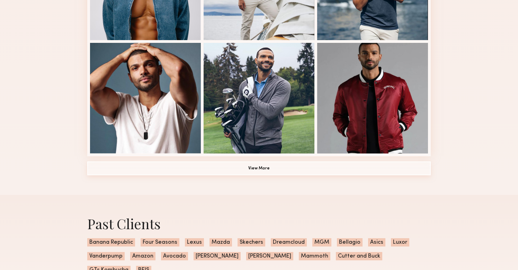
click at [234, 166] on button "View More" at bounding box center [258, 169] width 343 height 14
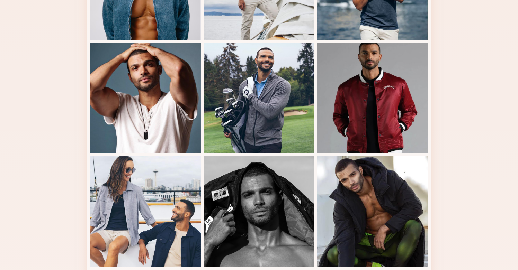
click at [81, 173] on div "Modeling Portfolio" at bounding box center [259, 86] width 518 height 860
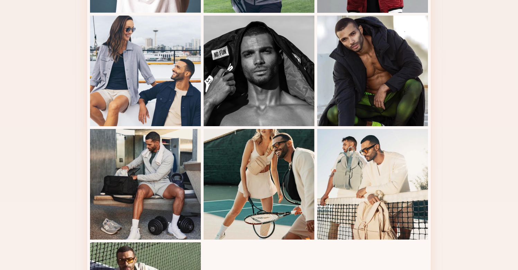
scroll to position [697, 0]
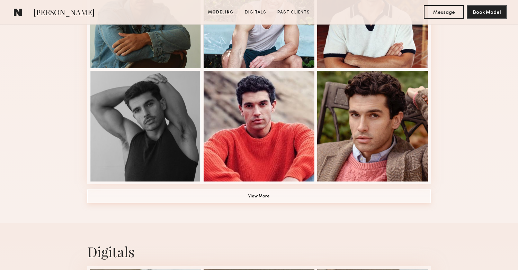
scroll to position [475, 0]
click at [240, 197] on button "View More" at bounding box center [258, 196] width 343 height 14
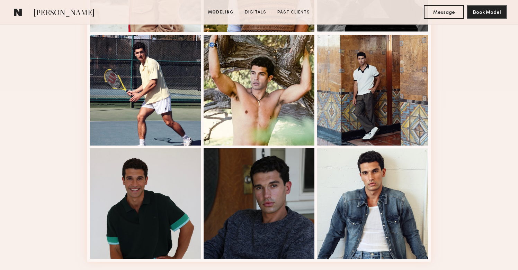
scroll to position [856, 0]
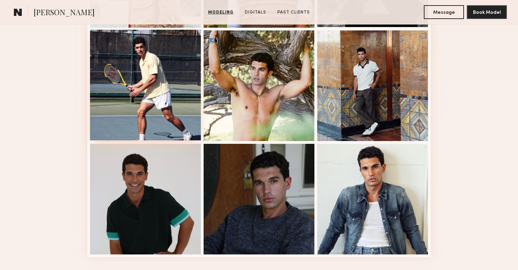
click at [125, 114] on div at bounding box center [145, 85] width 111 height 111
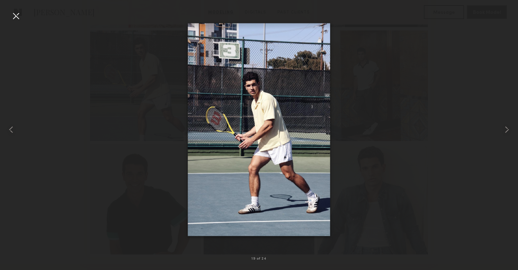
click at [15, 13] on div at bounding box center [15, 15] width 11 height 11
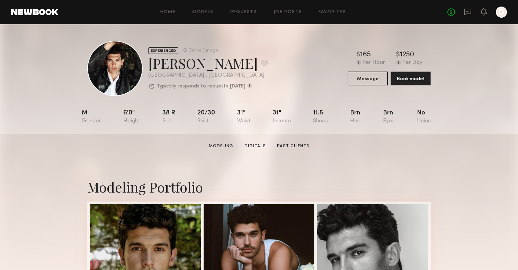
scroll to position [0, 0]
click at [261, 62] on button at bounding box center [264, 63] width 7 height 6
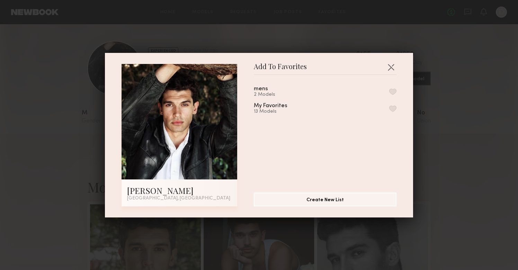
click at [275, 90] on div "mens 2 Models" at bounding box center [269, 91] width 31 height 11
click at [392, 91] on button "button" at bounding box center [392, 92] width 7 height 6
click at [389, 69] on button "button" at bounding box center [390, 67] width 11 height 11
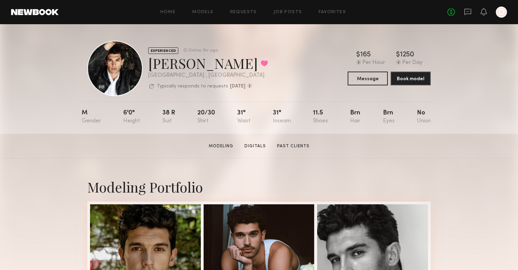
click at [267, 73] on div "EXPERIENCED Online 3hr ago Chris O. Favorited Los Angeles , CA Typically respon…" at bounding box center [258, 68] width 343 height 55
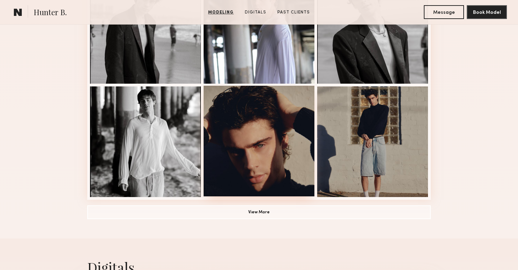
scroll to position [464, 0]
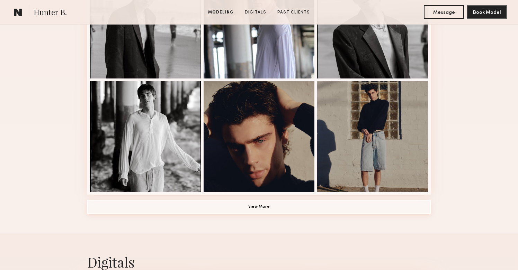
click at [256, 208] on button "View More" at bounding box center [258, 207] width 343 height 14
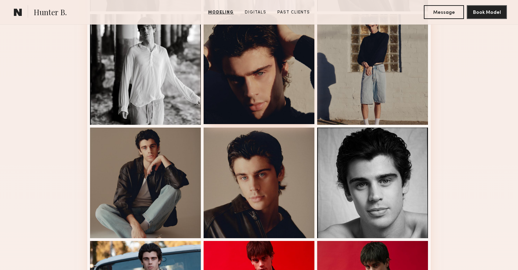
scroll to position [534, 0]
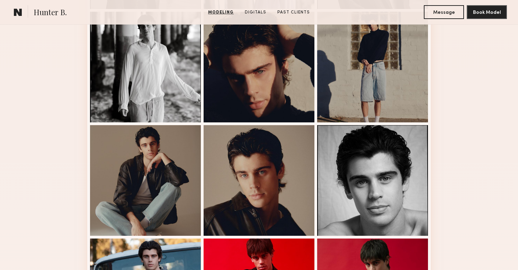
click at [471, 166] on div "Modeling Portfolio" at bounding box center [259, 112] width 518 height 974
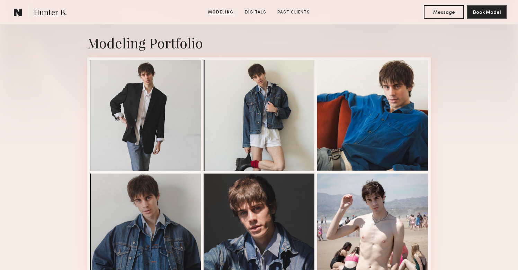
scroll to position [89, 0]
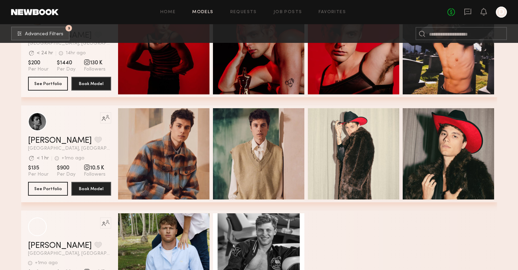
scroll to position [31632, 0]
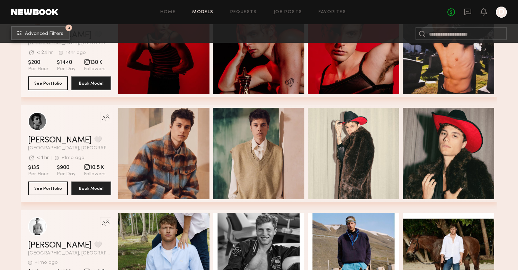
click at [54, 37] on button "3 Advanced Filters" at bounding box center [40, 33] width 59 height 14
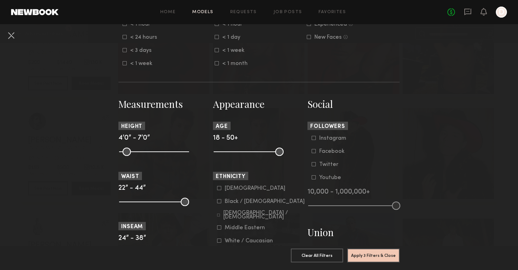
scroll to position [253, 0]
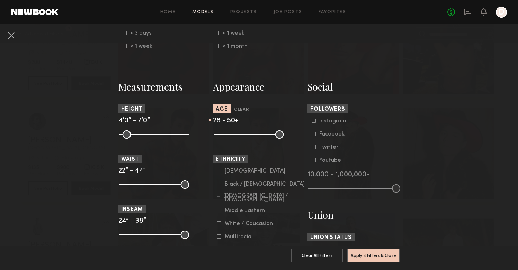
drag, startPoint x: 218, startPoint y: 135, endPoint x: 237, endPoint y: 136, distance: 19.1
type input "**"
click at [237, 136] on input "range" at bounding box center [249, 135] width 70 height 8
drag, startPoint x: 278, startPoint y: 135, endPoint x: 256, endPoint y: 137, distance: 22.9
type input "**"
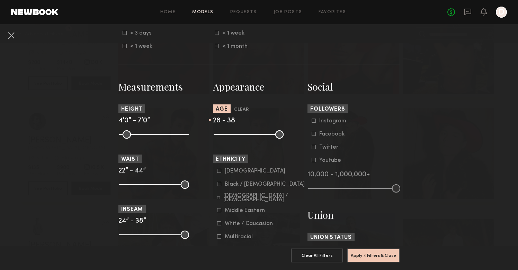
click at [256, 137] on input "range" at bounding box center [249, 135] width 70 height 8
click at [367, 258] on button "Apply 4 Filters & Close" at bounding box center [373, 256] width 52 height 14
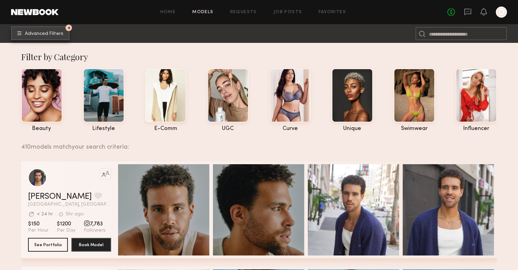
click at [44, 38] on button "4 Advanced Filters" at bounding box center [40, 33] width 59 height 14
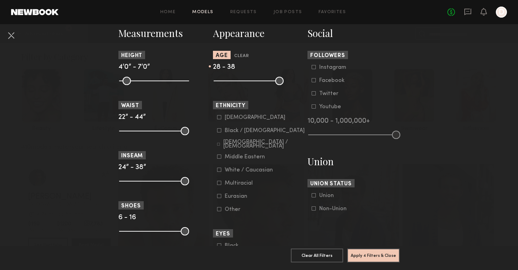
scroll to position [313, 0]
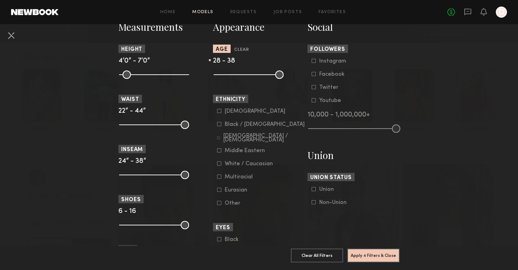
click at [220, 164] on icon at bounding box center [219, 164] width 4 height 4
click at [219, 137] on icon at bounding box center [218, 138] width 3 height 3
click at [222, 177] on label "Multiracial" at bounding box center [235, 177] width 36 height 4
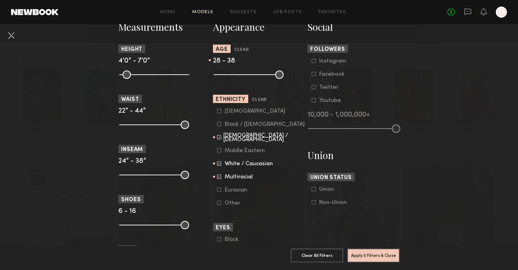
click at [220, 188] on icon at bounding box center [219, 190] width 4 height 4
click at [218, 113] on div at bounding box center [219, 111] width 4 height 4
click at [362, 251] on button "Apply 5 Filters & Close" at bounding box center [373, 256] width 52 height 14
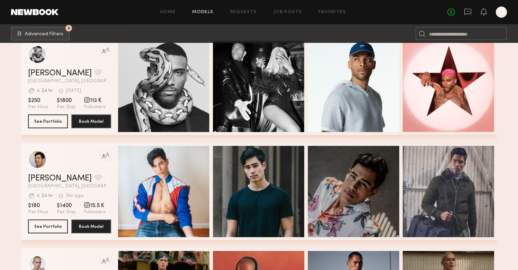
scroll to position [134, 0]
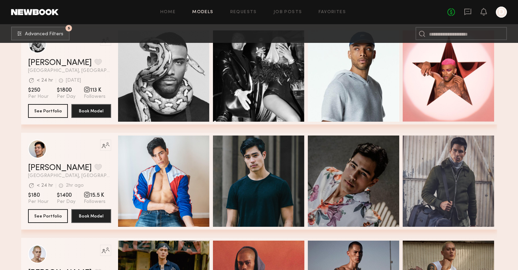
click at [212, 146] on div "Quick Preview Quick Preview Quick Preview Quick Preview" at bounding box center [306, 181] width 376 height 97
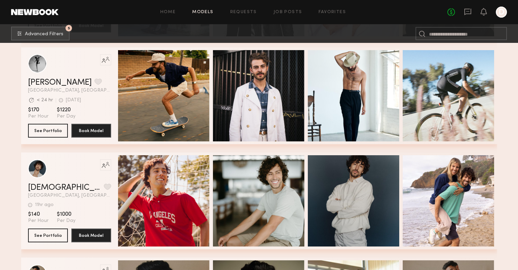
scroll to position [4009, 0]
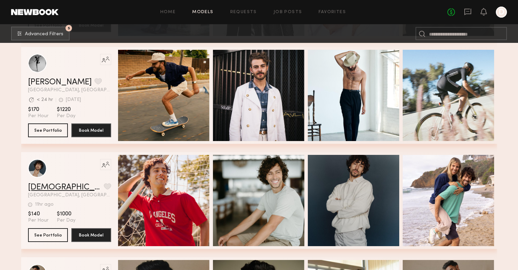
click at [60, 186] on link "Cristiano Q." at bounding box center [64, 187] width 73 height 8
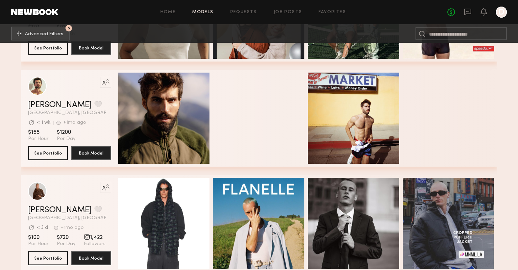
scroll to position [5780, 0]
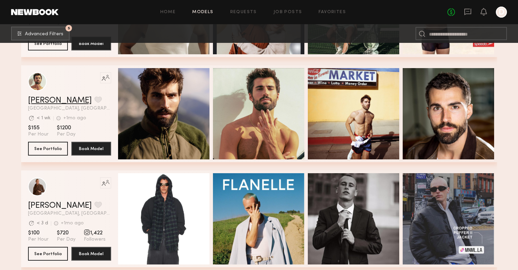
click at [58, 102] on link "Alessandro M." at bounding box center [60, 101] width 64 height 8
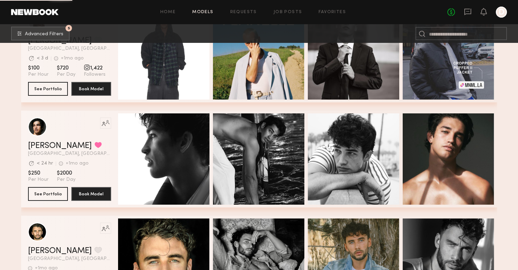
scroll to position [5959, 0]
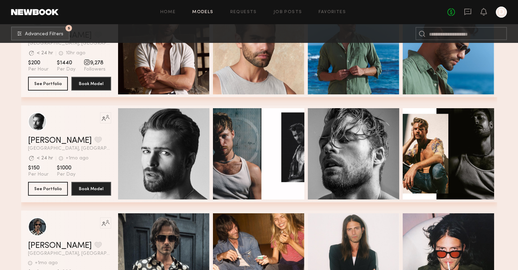
scroll to position [6912, 0]
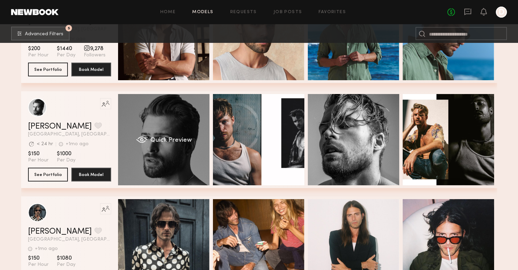
click at [152, 138] on span "Quick Preview" at bounding box center [171, 140] width 42 height 6
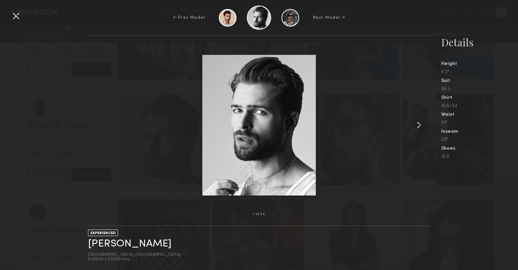
click at [413, 121] on common-icon at bounding box center [418, 125] width 11 height 11
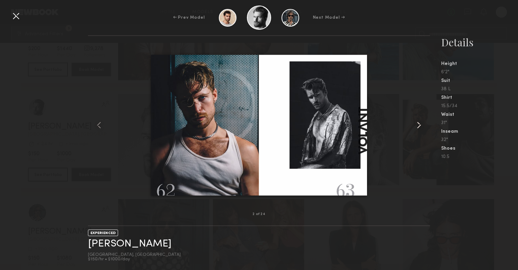
click at [413, 121] on common-icon at bounding box center [418, 125] width 11 height 11
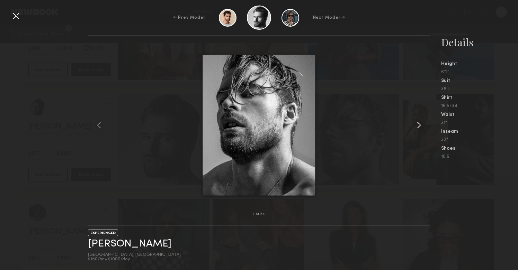
click at [413, 121] on common-icon at bounding box center [418, 125] width 11 height 11
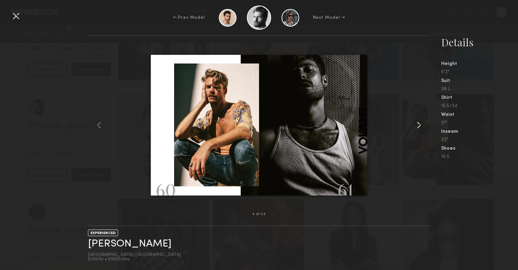
click at [413, 121] on common-icon at bounding box center [418, 125] width 11 height 11
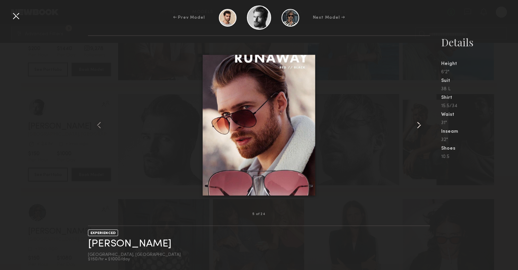
click at [413, 121] on common-icon at bounding box center [418, 125] width 11 height 11
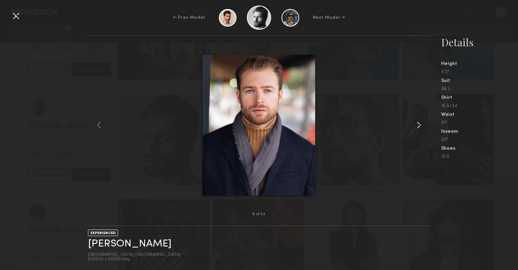
click at [413, 121] on common-icon at bounding box center [418, 125] width 11 height 11
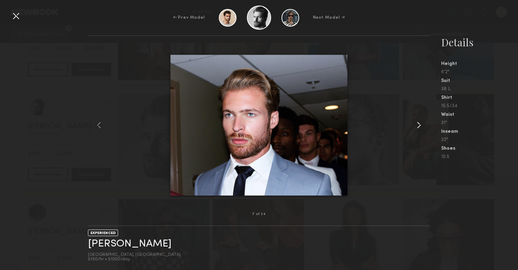
click at [413, 121] on common-icon at bounding box center [418, 125] width 11 height 11
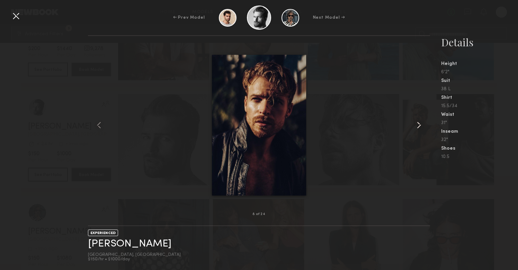
click at [413, 121] on common-icon at bounding box center [418, 125] width 11 height 11
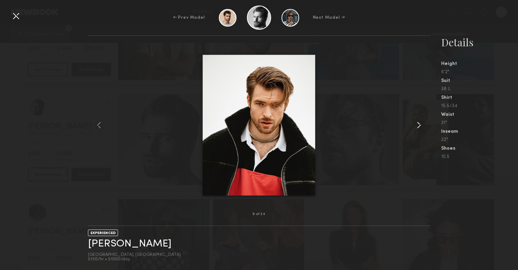
click at [413, 121] on common-icon at bounding box center [418, 125] width 11 height 11
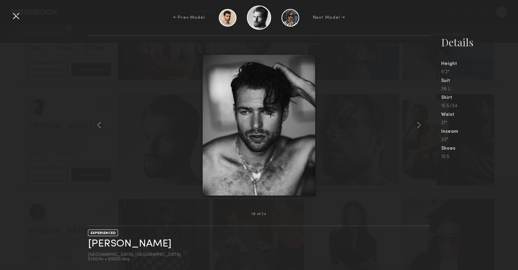
click at [51, 101] on div "10 of 24 EXPERIENCED Rhett W. Los Angeles, CA $150/hr • $1000/day Details Heigh…" at bounding box center [259, 152] width 518 height 235
click at [16, 18] on div at bounding box center [15, 15] width 11 height 11
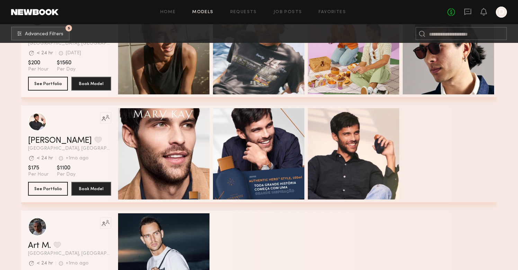
scroll to position [7951, 0]
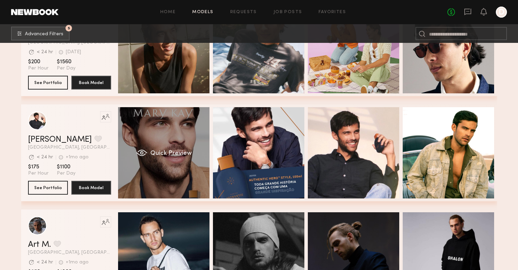
click at [136, 131] on div "Quick Preview" at bounding box center [163, 152] width 91 height 91
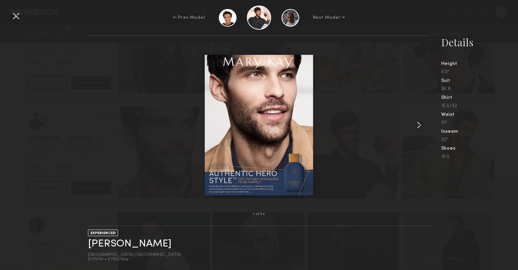
click at [419, 121] on common-icon at bounding box center [418, 125] width 11 height 11
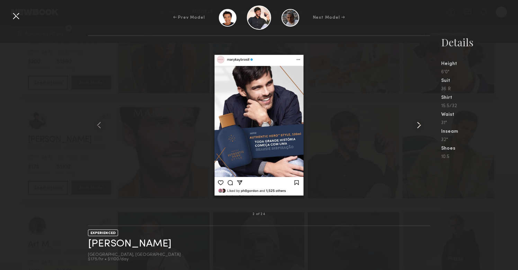
click at [419, 121] on common-icon at bounding box center [418, 125] width 11 height 11
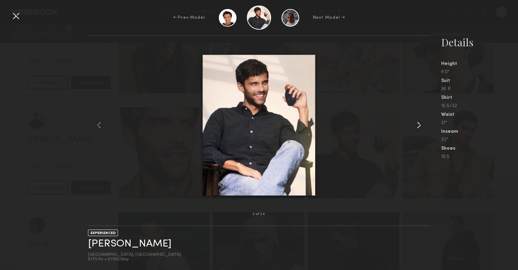
click at [419, 121] on common-icon at bounding box center [418, 125] width 11 height 11
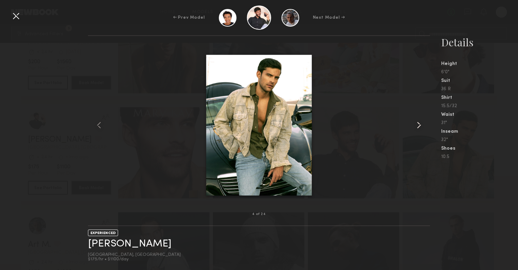
click at [419, 121] on common-icon at bounding box center [418, 125] width 11 height 11
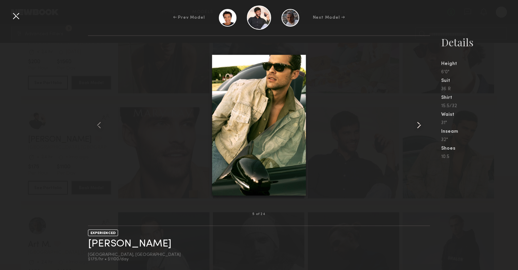
click at [419, 121] on common-icon at bounding box center [418, 125] width 11 height 11
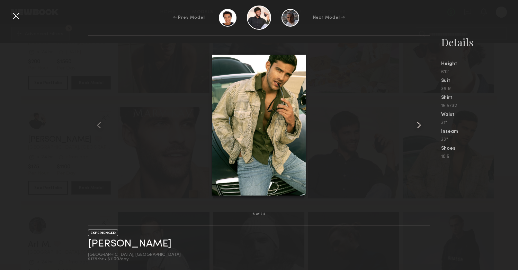
click at [419, 121] on common-icon at bounding box center [418, 125] width 11 height 11
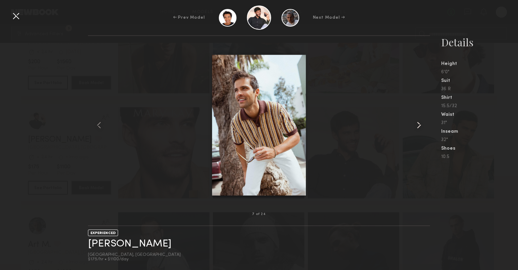
click at [419, 121] on common-icon at bounding box center [418, 125] width 11 height 11
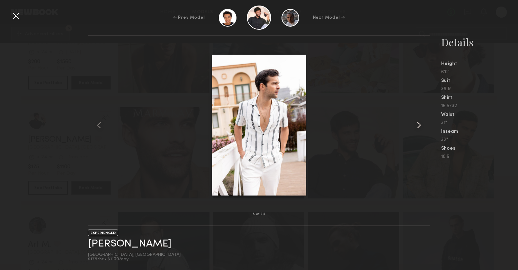
click at [419, 121] on common-icon at bounding box center [418, 125] width 11 height 11
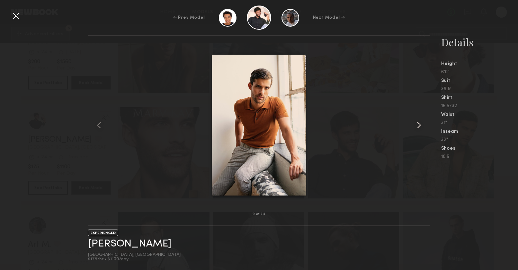
click at [419, 121] on common-icon at bounding box center [418, 125] width 11 height 11
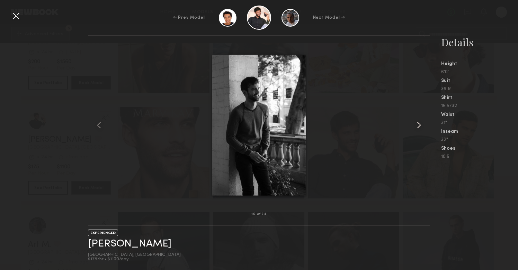
click at [419, 121] on common-icon at bounding box center [418, 125] width 11 height 11
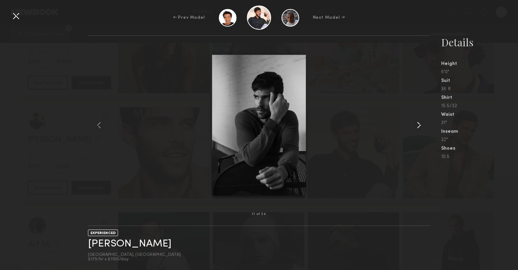
click at [419, 121] on common-icon at bounding box center [418, 125] width 11 height 11
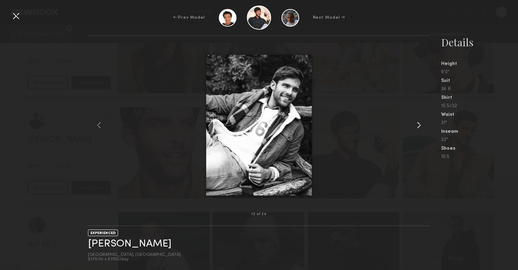
click at [419, 121] on common-icon at bounding box center [418, 125] width 11 height 11
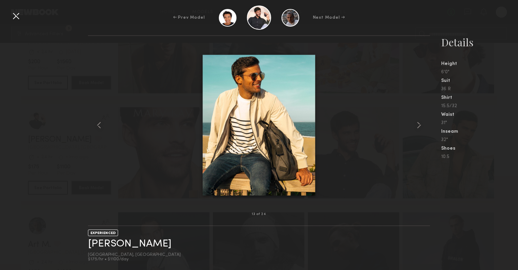
click at [37, 168] on div "13 of 24 EXPERIENCED Chris A. Los Angeles, CA $175/hr • $1100/day Details Heigh…" at bounding box center [259, 152] width 518 height 235
click at [15, 20] on div at bounding box center [15, 15] width 11 height 11
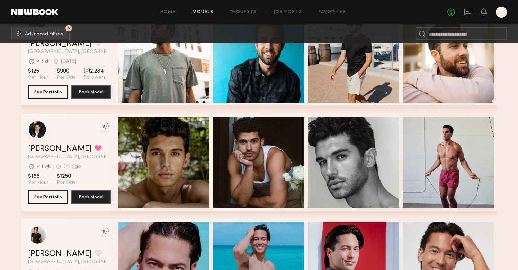
scroll to position [8263, 0]
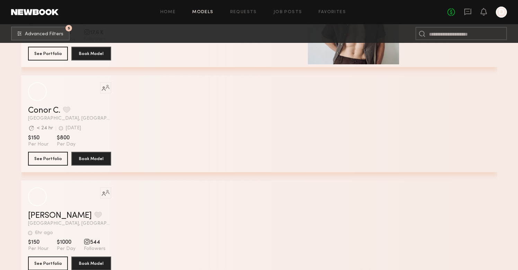
scroll to position [9268, 0]
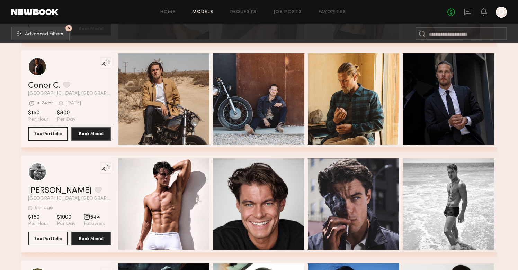
click at [49, 194] on link "[PERSON_NAME]" at bounding box center [60, 191] width 64 height 8
